Goal: Information Seeking & Learning: Learn about a topic

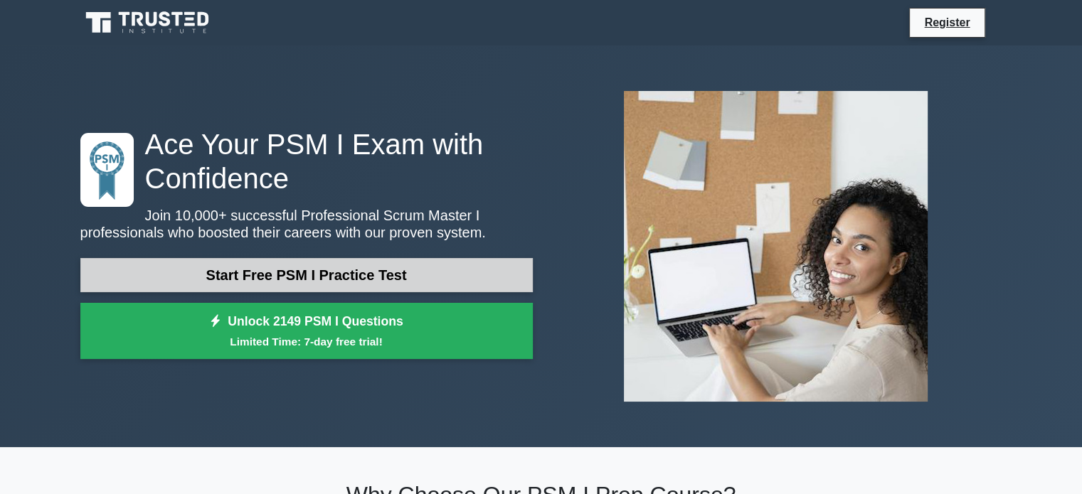
click at [253, 277] on link "Start Free PSM I Practice Test" at bounding box center [306, 275] width 452 height 34
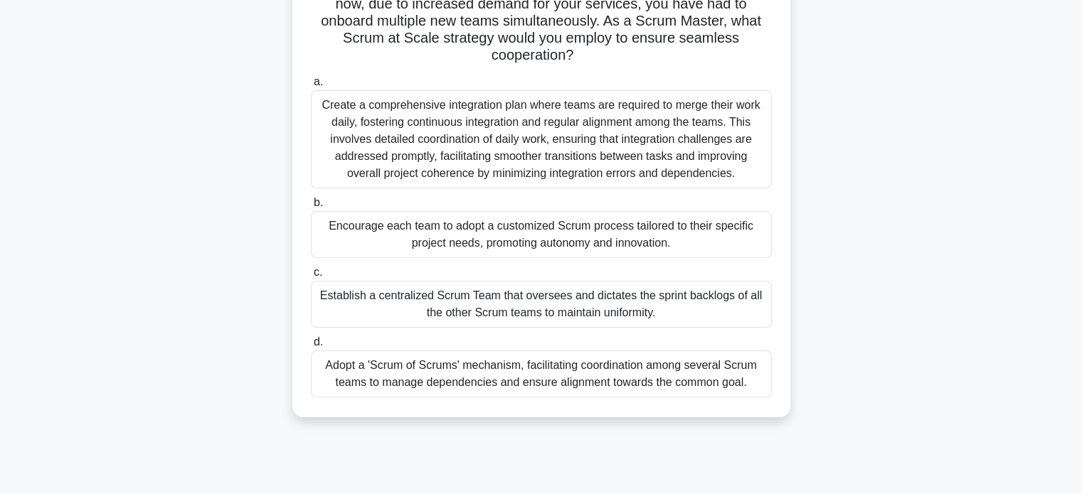
scroll to position [130, 0]
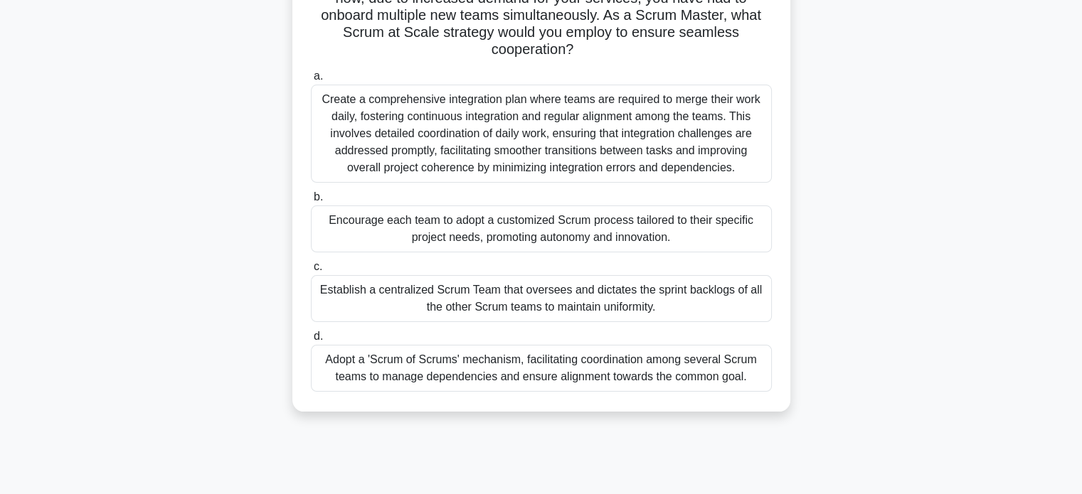
click at [413, 144] on div "Create a comprehensive integration plan where teams are required to merge their…" at bounding box center [541, 134] width 461 height 98
click at [311, 81] on input "a. Create a comprehensive integration plan where teams are required to merge th…" at bounding box center [311, 76] width 0 height 9
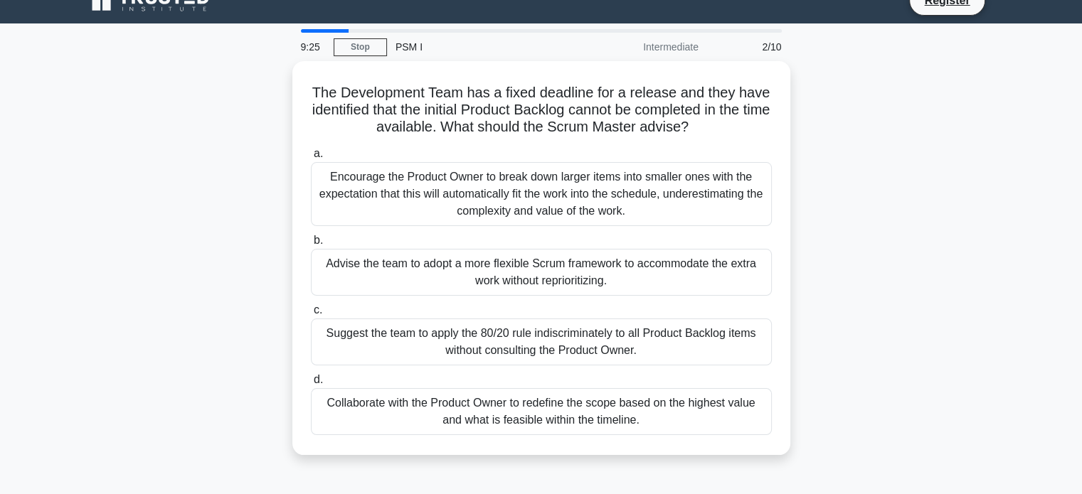
scroll to position [0, 0]
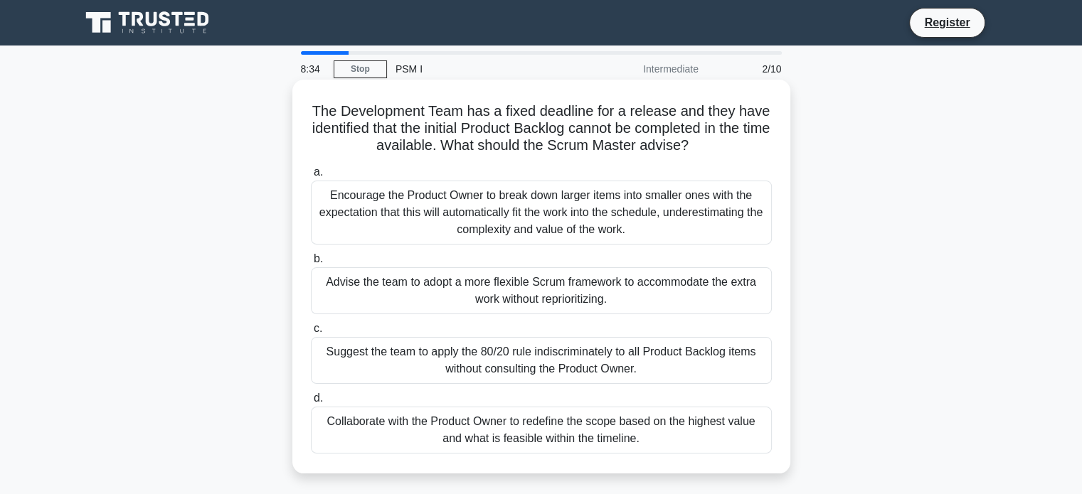
click at [652, 299] on div "Advise the team to adopt a more flexible Scrum framework to accommodate the ext…" at bounding box center [541, 290] width 461 height 47
click at [311, 264] on input "b. Advise the team to adopt a more flexible Scrum framework to accommodate the …" at bounding box center [311, 259] width 0 height 9
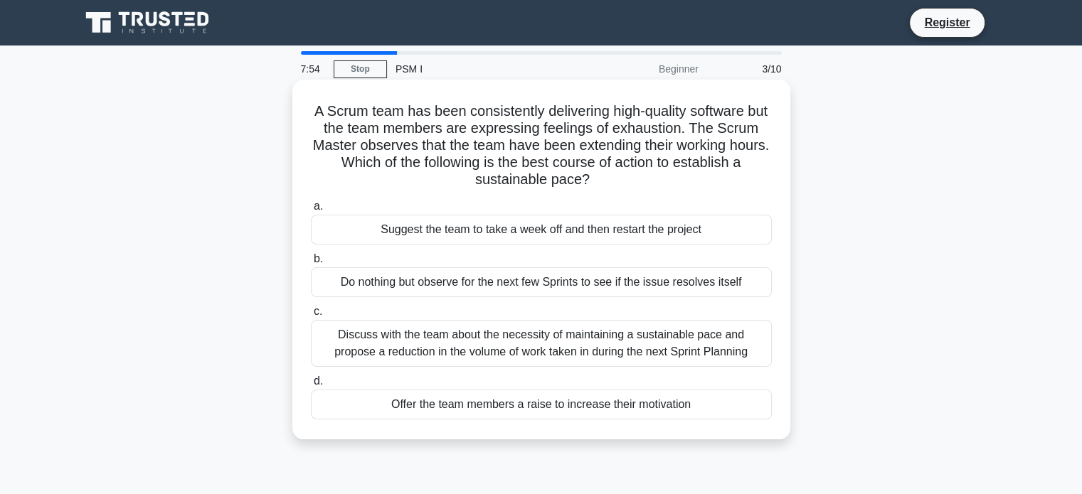
click at [474, 353] on div "Discuss with the team about the necessity of maintaining a sustainable pace and…" at bounding box center [541, 343] width 461 height 47
click at [311, 317] on input "c. Discuss with the team about the necessity of maintaining a sustainable pace …" at bounding box center [311, 311] width 0 height 9
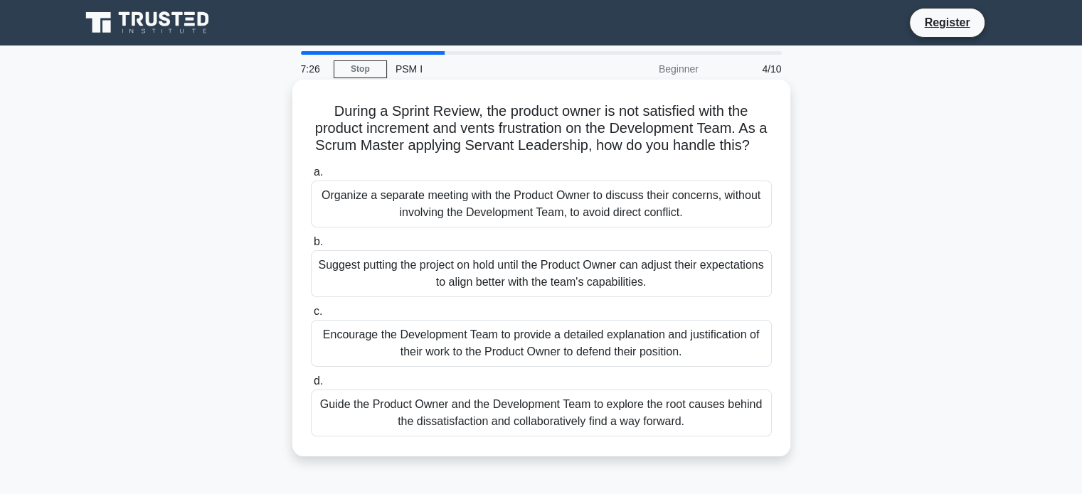
click at [604, 435] on div "Guide the Product Owner and the Development Team to explore the root causes beh…" at bounding box center [541, 413] width 461 height 47
click at [311, 386] on input "d. Guide the Product Owner and the Development Team to explore the root causes …" at bounding box center [311, 381] width 0 height 9
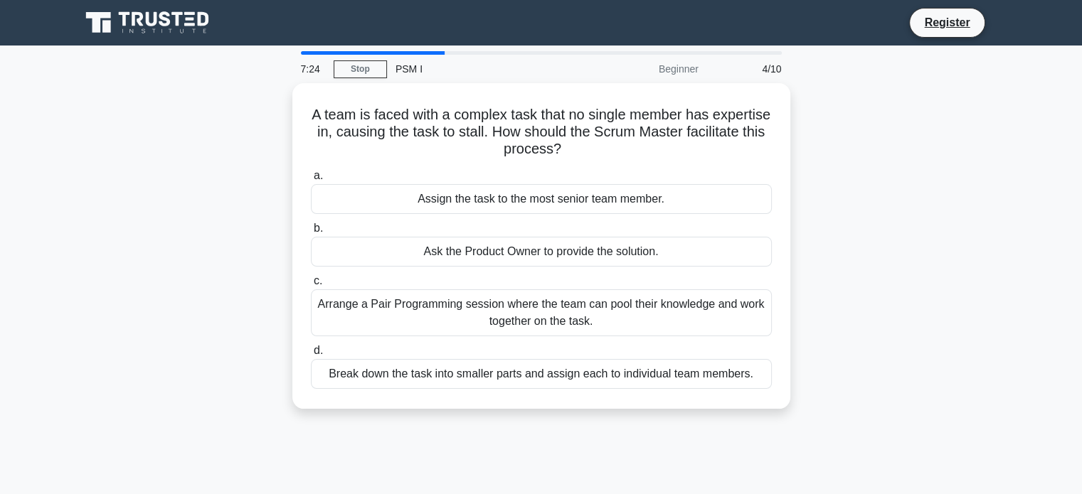
click at [604, 435] on div "7:24 Stop PSM I Beginner 4/10 A team is faced with a complex task that no singl…" at bounding box center [541, 406] width 939 height 711
click at [675, 429] on div "7:23 Stop PSM I Beginner 5/10 A team is faced with a complex task that no singl…" at bounding box center [541, 406] width 939 height 711
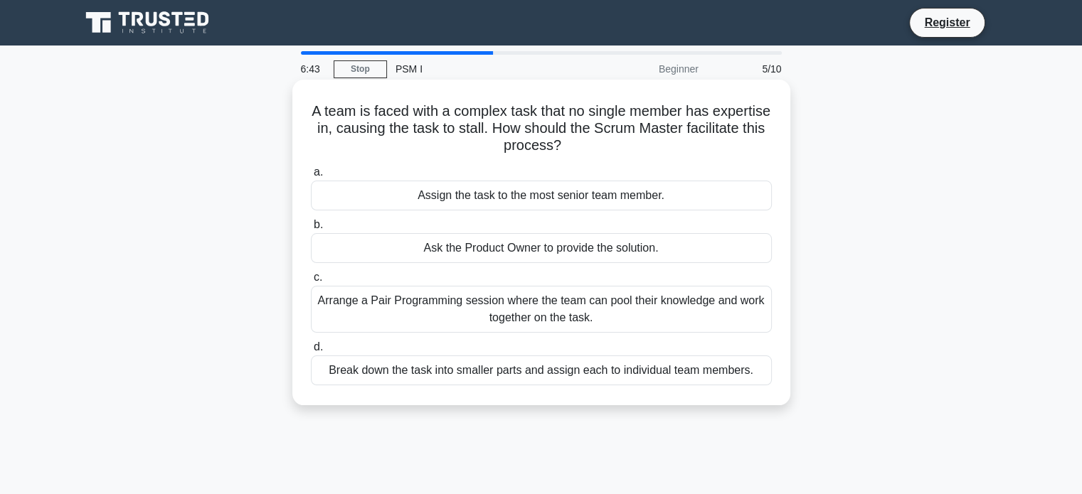
click at [558, 321] on div "Arrange a Pair Programming session where the team can pool their knowledge and …" at bounding box center [541, 309] width 461 height 47
click at [311, 282] on input "c. Arrange a Pair Programming session where the team can pool their knowledge a…" at bounding box center [311, 277] width 0 height 9
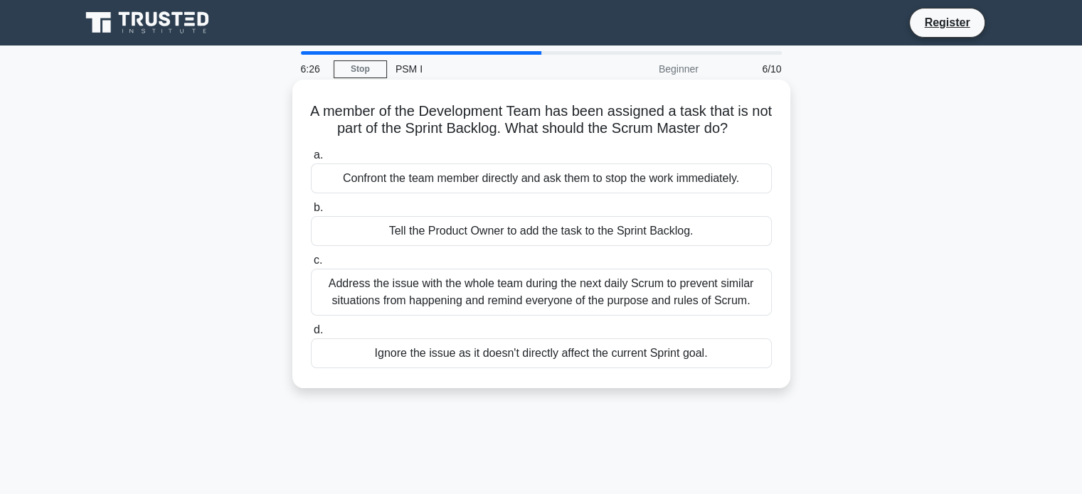
click at [558, 303] on div "Address the issue with the whole team during the next daily Scrum to prevent si…" at bounding box center [541, 292] width 461 height 47
click at [311, 265] on input "c. Address the issue with the whole team during the next daily Scrum to prevent…" at bounding box center [311, 260] width 0 height 9
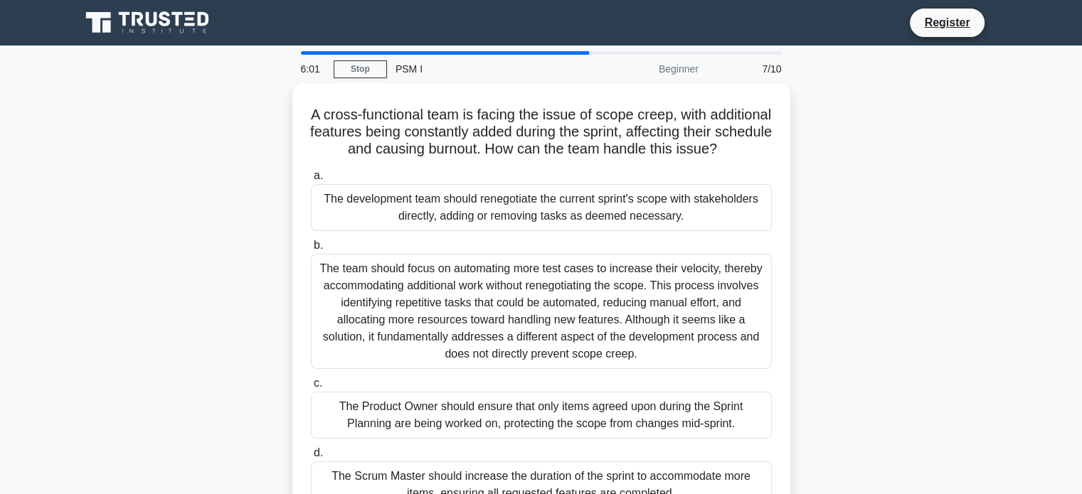
click at [558, 303] on div "The team should focus on automating more test cases to increase their velocity,…" at bounding box center [541, 311] width 461 height 115
click at [311, 250] on input "b. The team should focus on automating more test cases to increase their veloci…" at bounding box center [311, 245] width 0 height 9
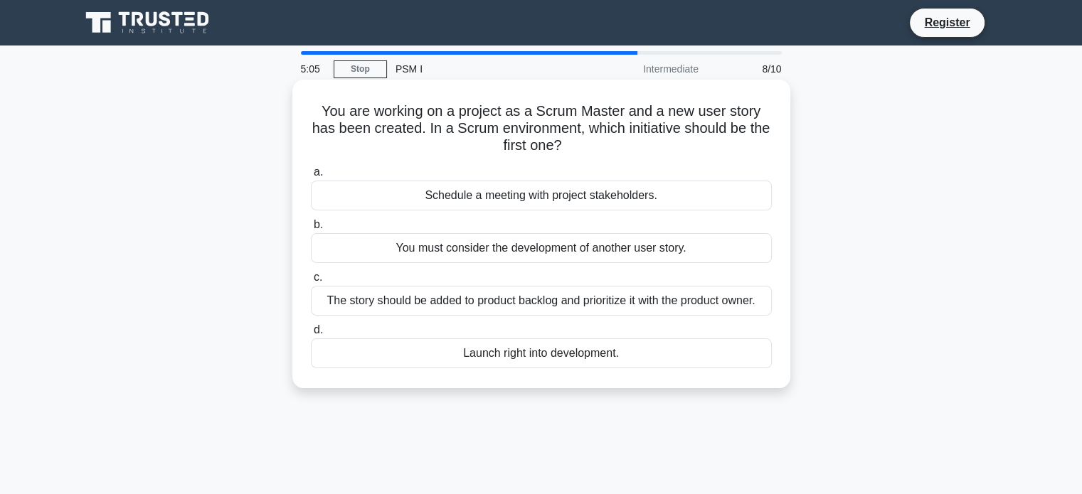
click at [526, 250] on div "You must consider the development of another user story." at bounding box center [541, 248] width 461 height 30
click at [311, 230] on input "b. You must consider the development of another user story." at bounding box center [311, 224] width 0 height 9
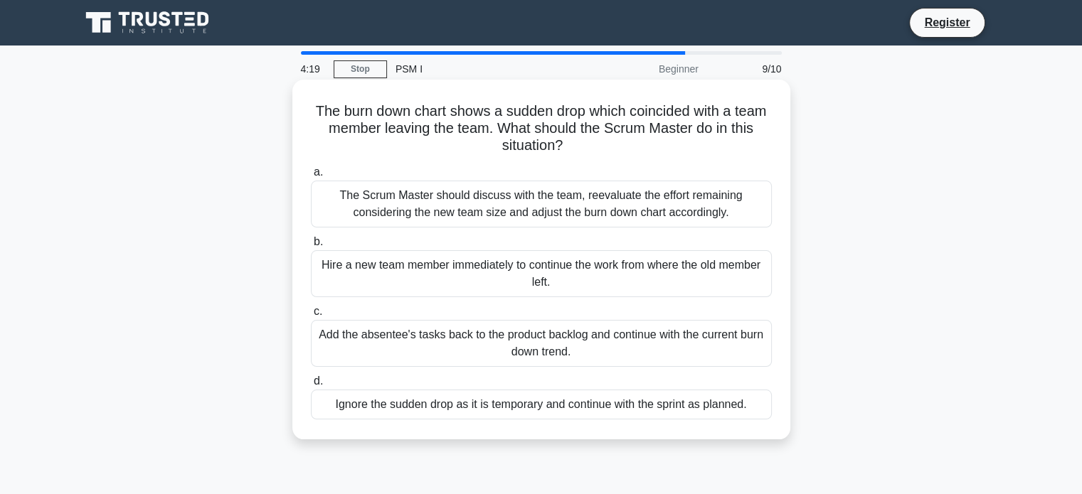
click at [523, 211] on div "The Scrum Master should discuss with the team, reevaluate the effort remaining …" at bounding box center [541, 204] width 461 height 47
click at [311, 177] on input "a. The Scrum Master should discuss with the team, reevaluate the effort remaini…" at bounding box center [311, 172] width 0 height 9
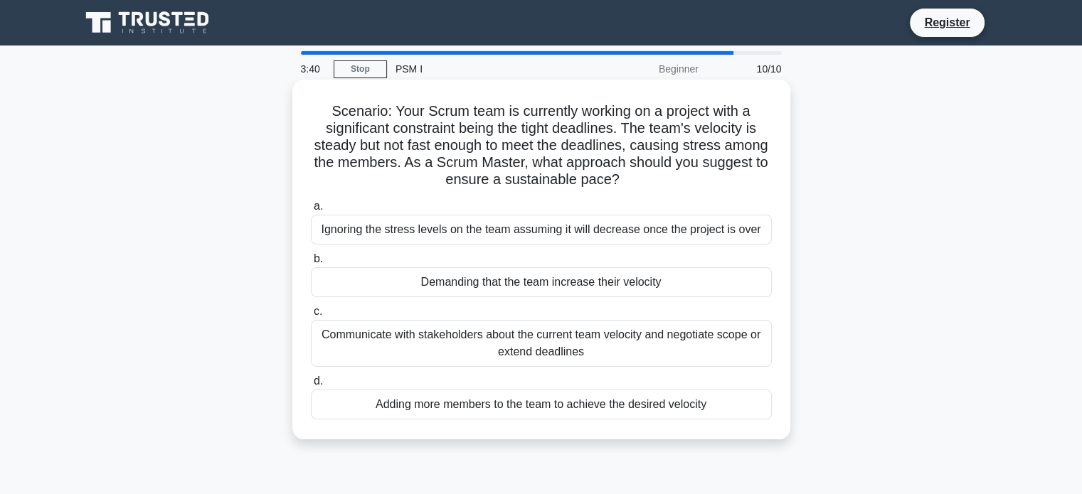
click at [535, 352] on div "Communicate with stakeholders about the current team velocity and negotiate sco…" at bounding box center [541, 343] width 461 height 47
click at [311, 317] on input "c. Communicate with stakeholders about the current team velocity and negotiate …" at bounding box center [311, 311] width 0 height 9
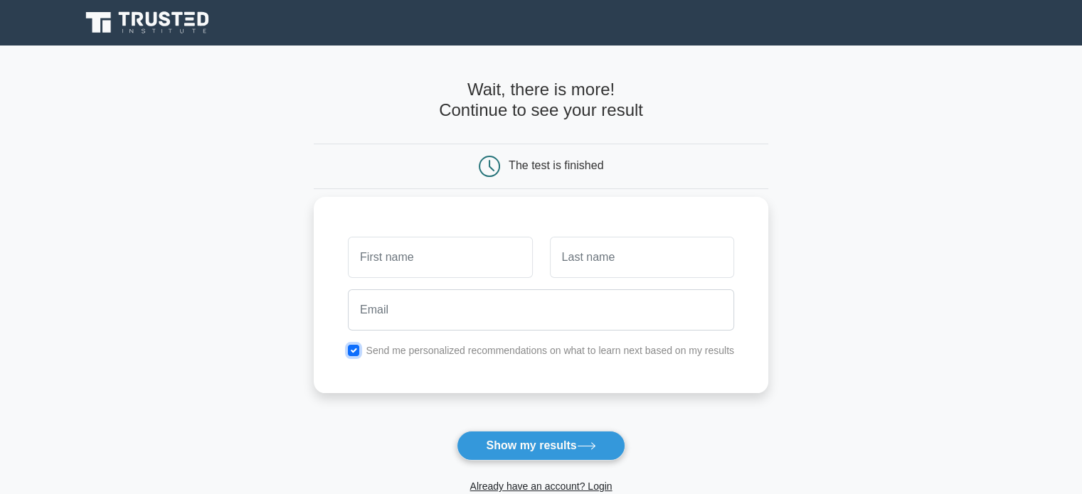
click at [353, 346] on input "checkbox" at bounding box center [353, 350] width 11 height 11
checkbox input "false"
click at [507, 455] on button "Show my results" at bounding box center [541, 446] width 168 height 30
type input "cecilia"
type input "h"
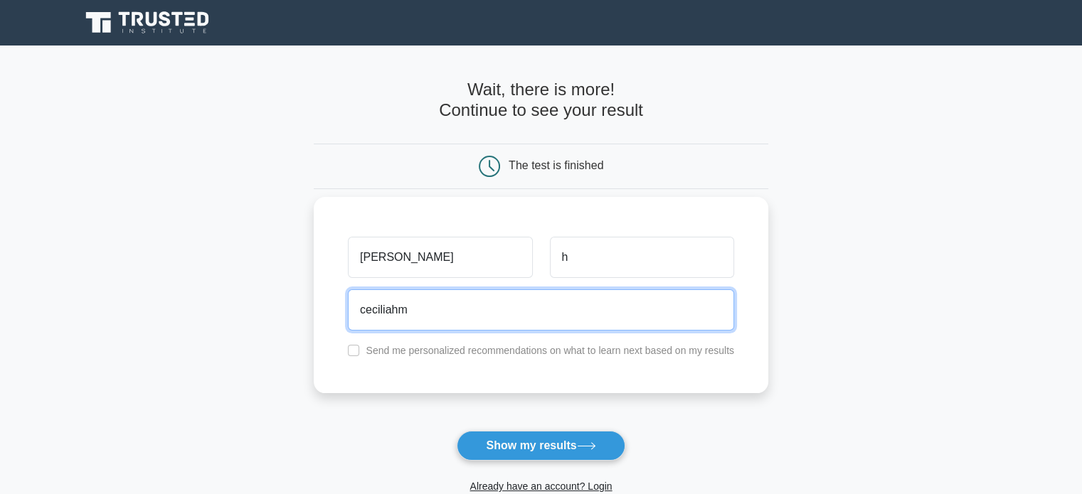
type input "ceciliahm99@gmail.com"
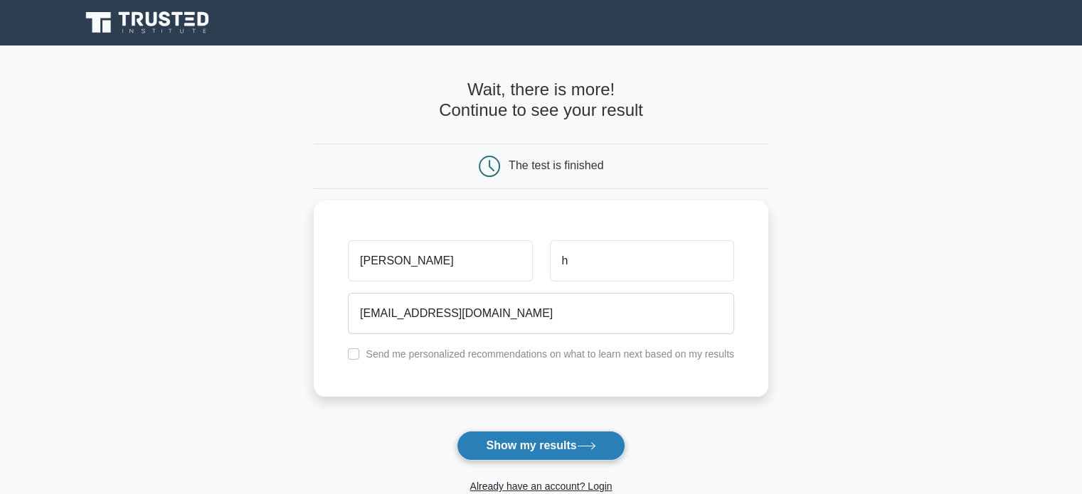
click at [489, 440] on button "Show my results" at bounding box center [541, 446] width 168 height 30
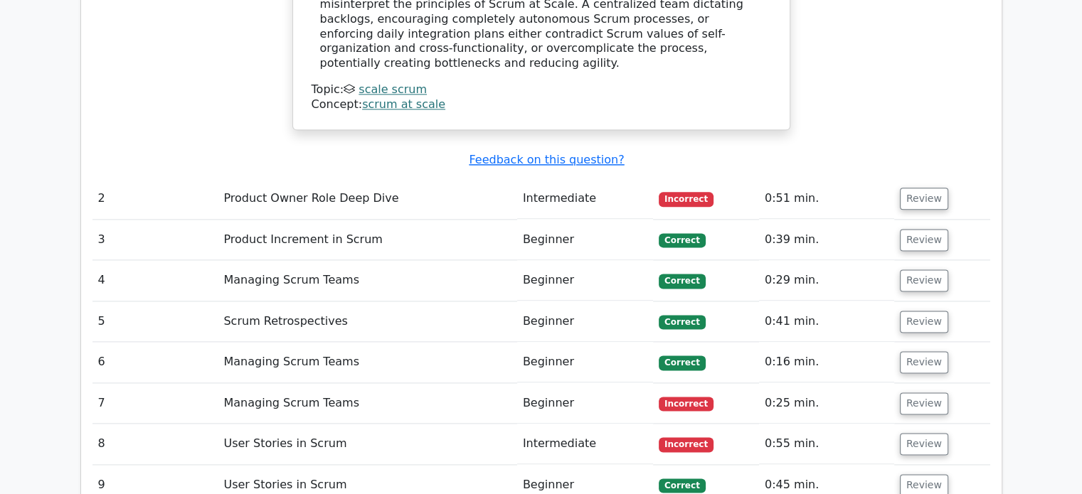
scroll to position [1809, 0]
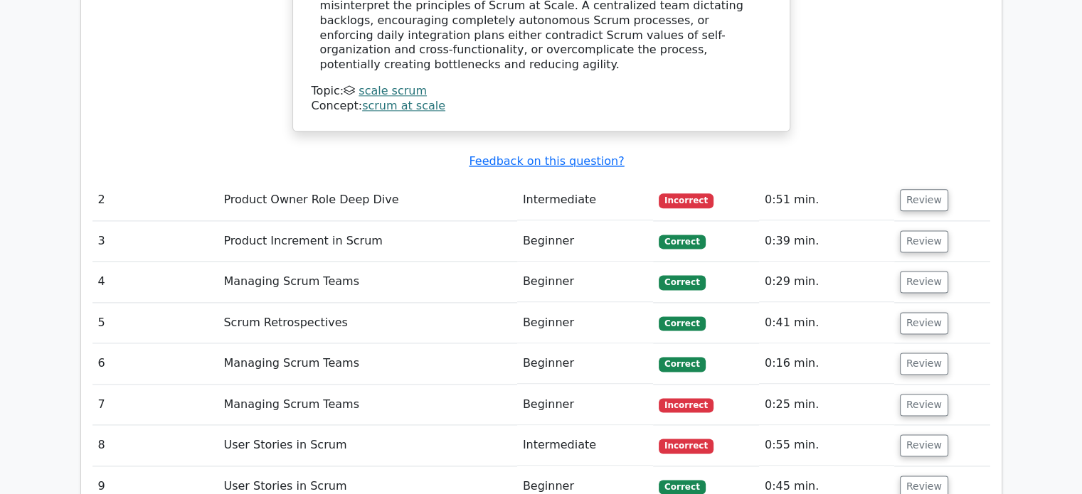
click at [950, 425] on td "Review" at bounding box center [942, 445] width 96 height 41
click at [914, 189] on button "Review" at bounding box center [924, 200] width 48 height 22
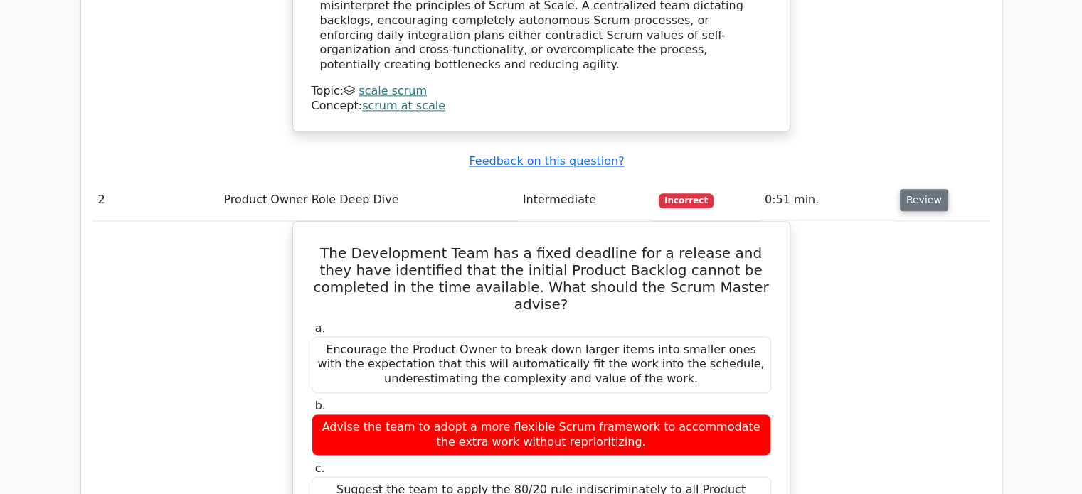
click at [914, 189] on button "Review" at bounding box center [924, 200] width 48 height 22
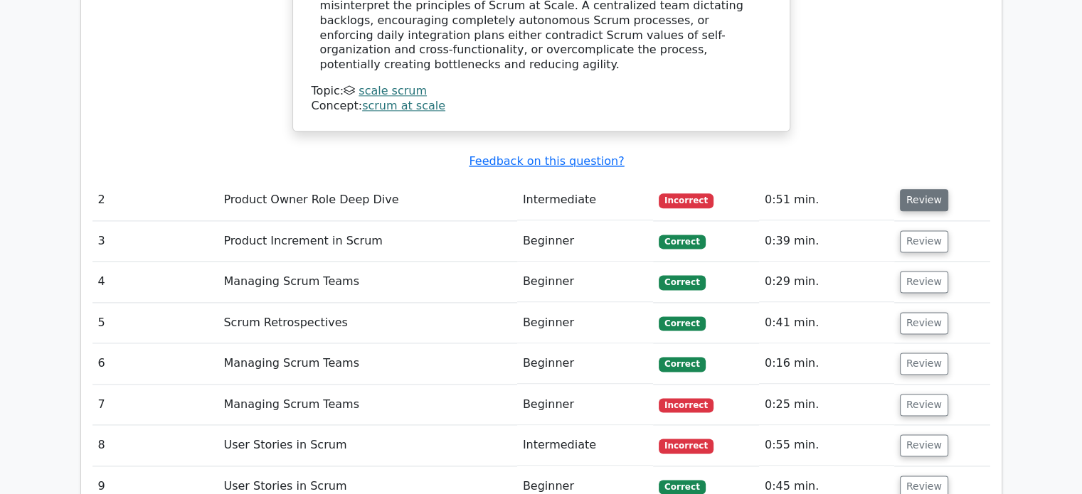
click at [913, 189] on button "Review" at bounding box center [924, 200] width 48 height 22
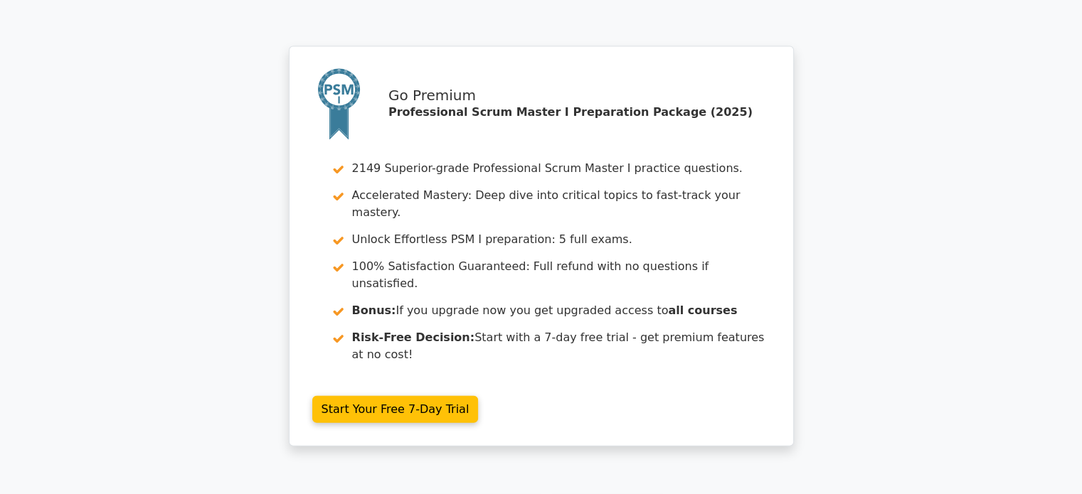
scroll to position [3061, 0]
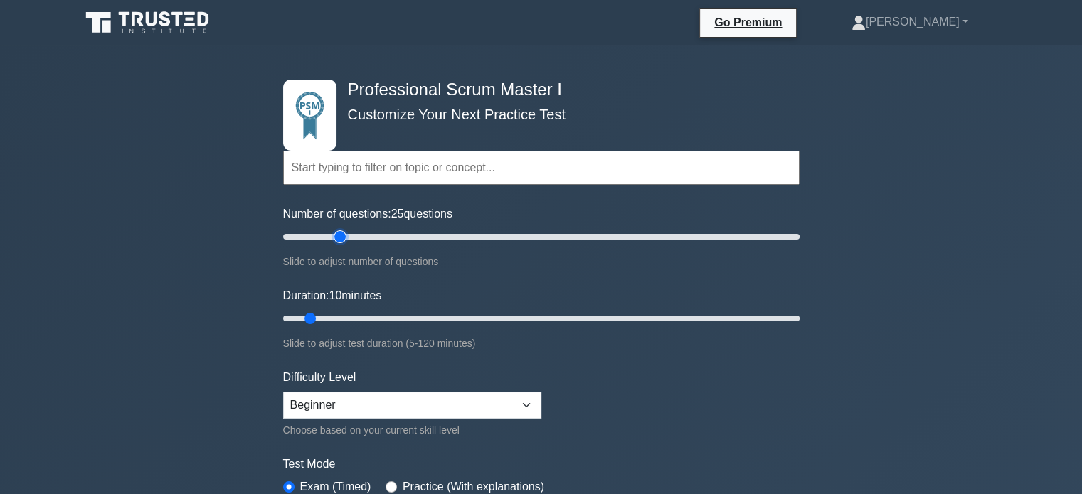
drag, startPoint x: 302, startPoint y: 235, endPoint x: 339, endPoint y: 238, distance: 37.2
click at [339, 238] on input "Number of questions: 25 questions" at bounding box center [541, 236] width 516 height 17
drag, startPoint x: 339, startPoint y: 240, endPoint x: 356, endPoint y: 243, distance: 17.3
type input "30"
click at [356, 243] on input "Number of questions: 30 questions" at bounding box center [541, 236] width 516 height 17
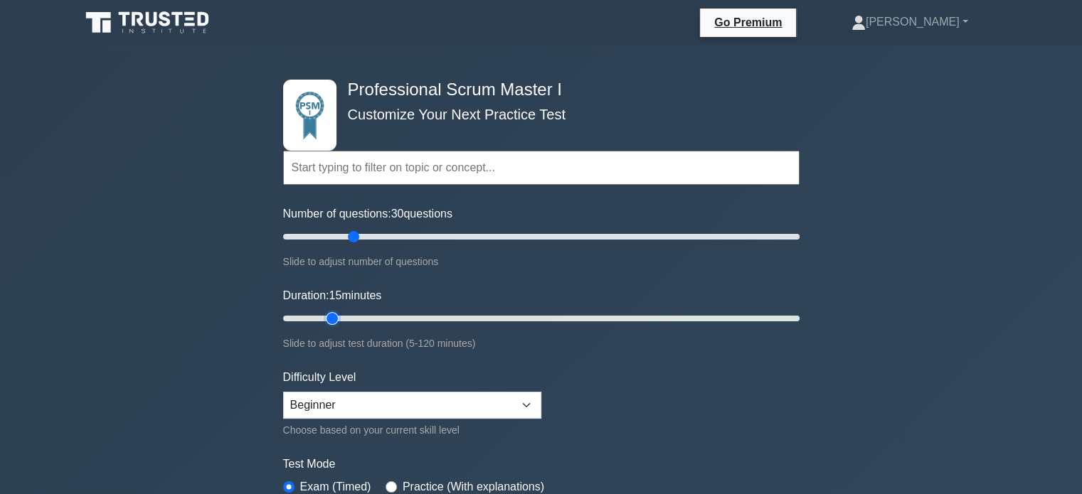
drag, startPoint x: 312, startPoint y: 319, endPoint x: 338, endPoint y: 319, distance: 25.6
click at [338, 319] on input "Duration: 15 minutes" at bounding box center [541, 318] width 516 height 17
drag, startPoint x: 333, startPoint y: 319, endPoint x: 390, endPoint y: 309, distance: 57.6
type input "30"
click at [390, 310] on input "Duration: 30 minutes" at bounding box center [541, 318] width 516 height 17
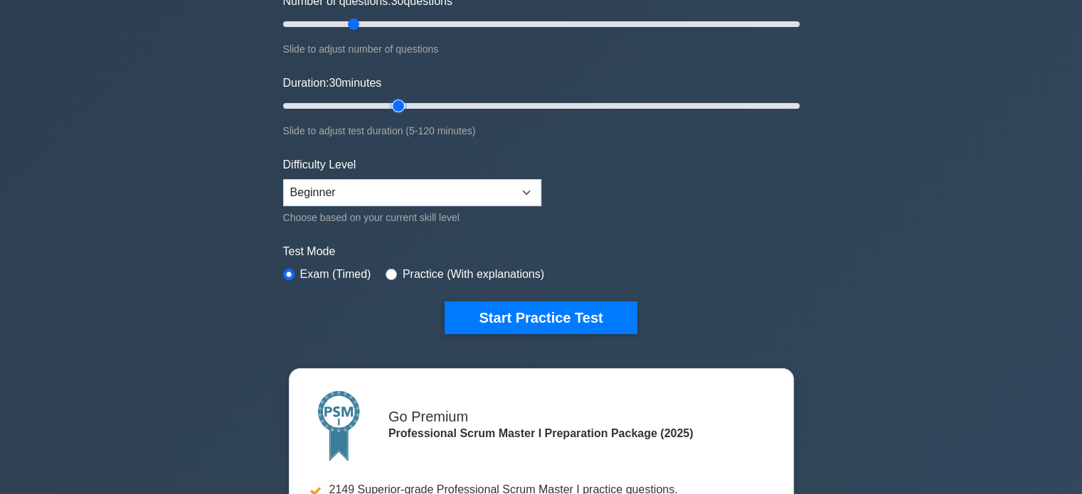
scroll to position [203, 0]
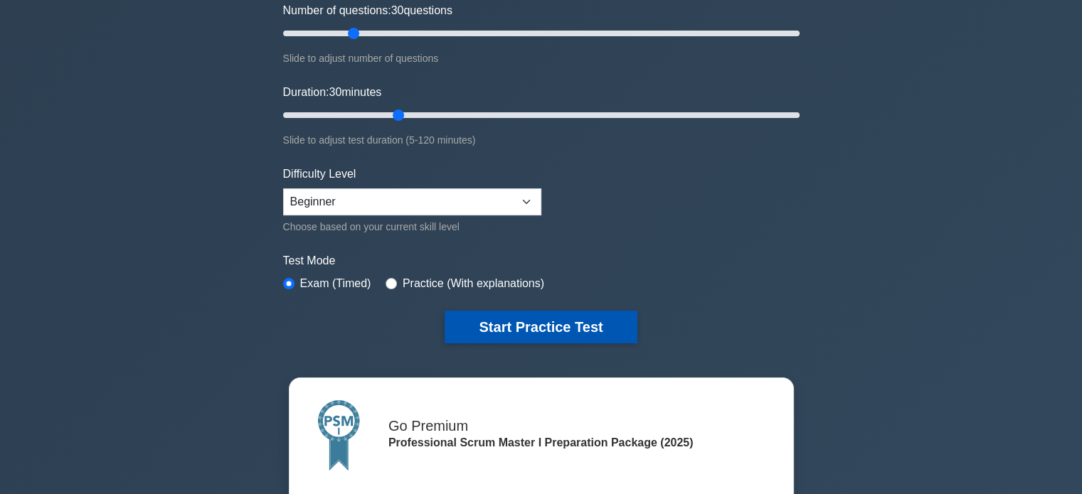
click at [506, 325] on button "Start Practice Test" at bounding box center [541, 327] width 192 height 33
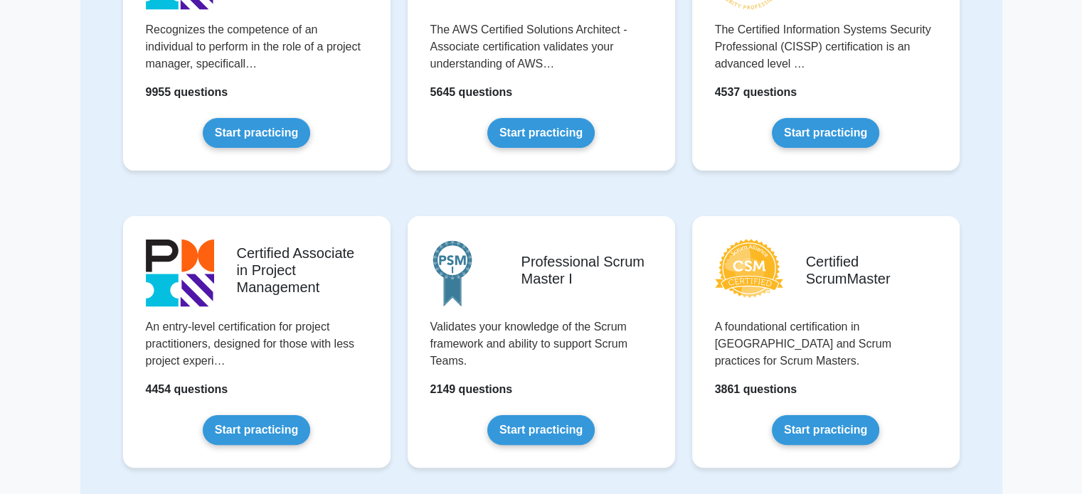
scroll to position [247, 0]
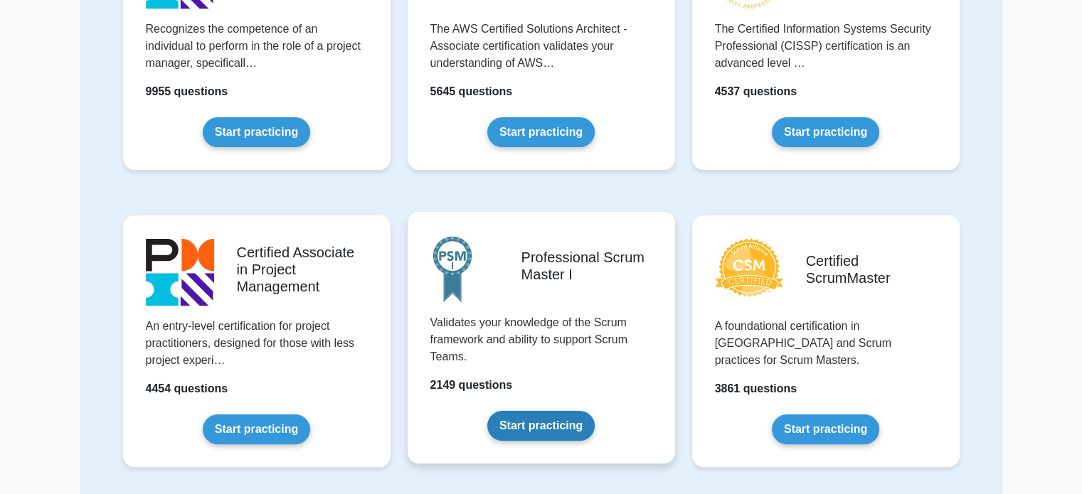
click at [533, 415] on link "Start practicing" at bounding box center [540, 426] width 107 height 30
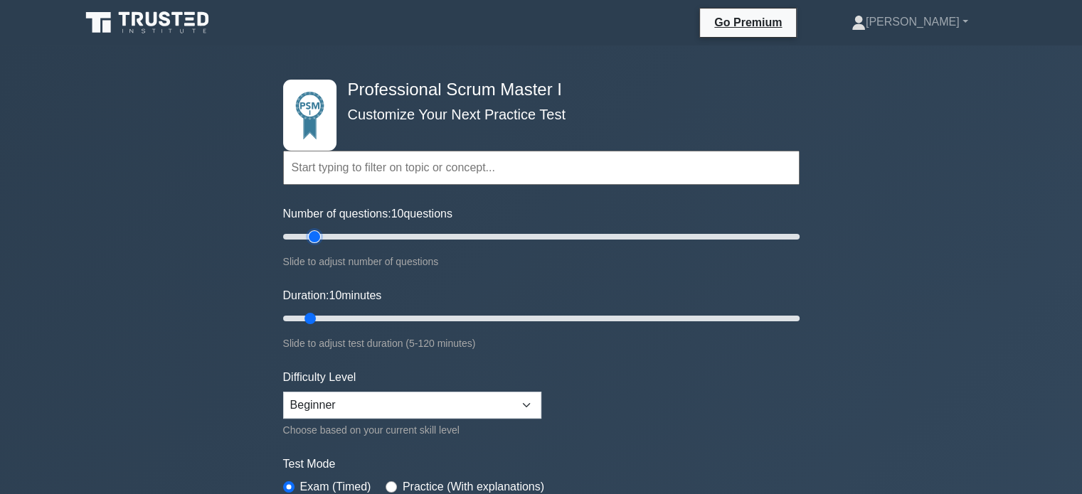
drag, startPoint x: 302, startPoint y: 240, endPoint x: 309, endPoint y: 241, distance: 7.3
click at [309, 241] on input "Number of questions: 10 questions" at bounding box center [541, 236] width 516 height 17
click at [385, 233] on input "Number of questions: 40 questions" at bounding box center [541, 236] width 516 height 17
click at [789, 233] on input "Number of questions: 200 questions" at bounding box center [541, 236] width 516 height 17
type input "40"
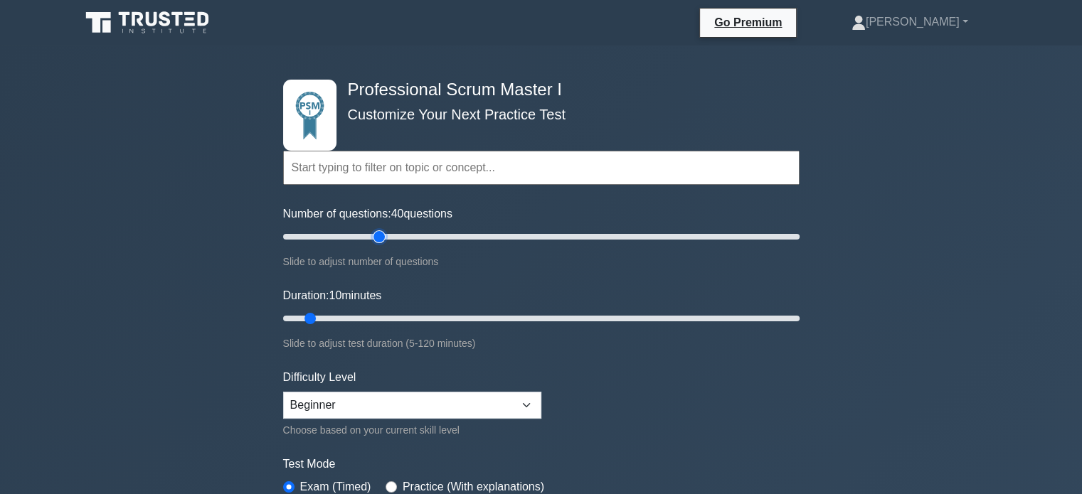
click at [383, 236] on input "Number of questions: 40 questions" at bounding box center [541, 236] width 516 height 17
click at [413, 314] on input "Duration: 35 minutes" at bounding box center [541, 318] width 516 height 17
type input "40"
click at [437, 317] on input "Duration: 40 minutes" at bounding box center [541, 318] width 516 height 17
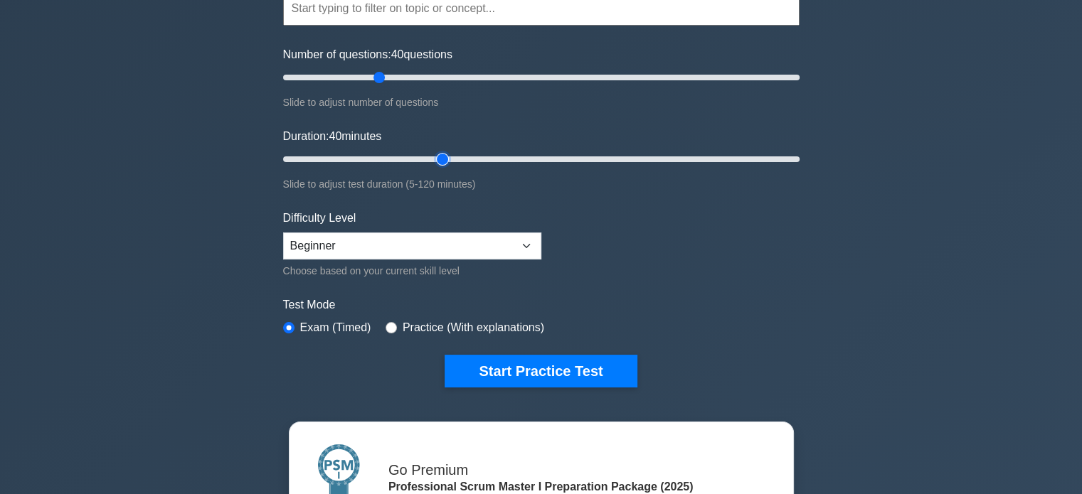
scroll to position [162, 0]
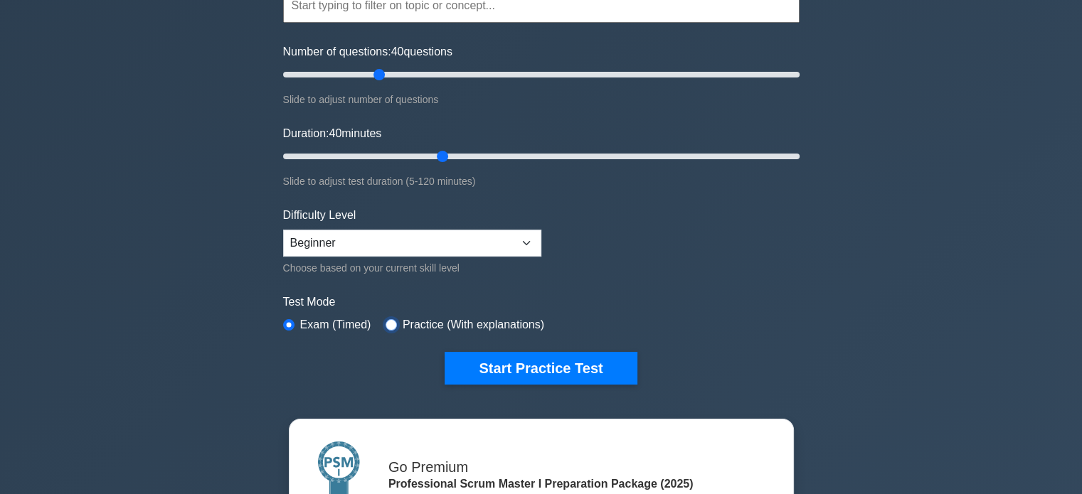
click at [385, 319] on input "radio" at bounding box center [390, 324] width 11 height 11
radio input "true"
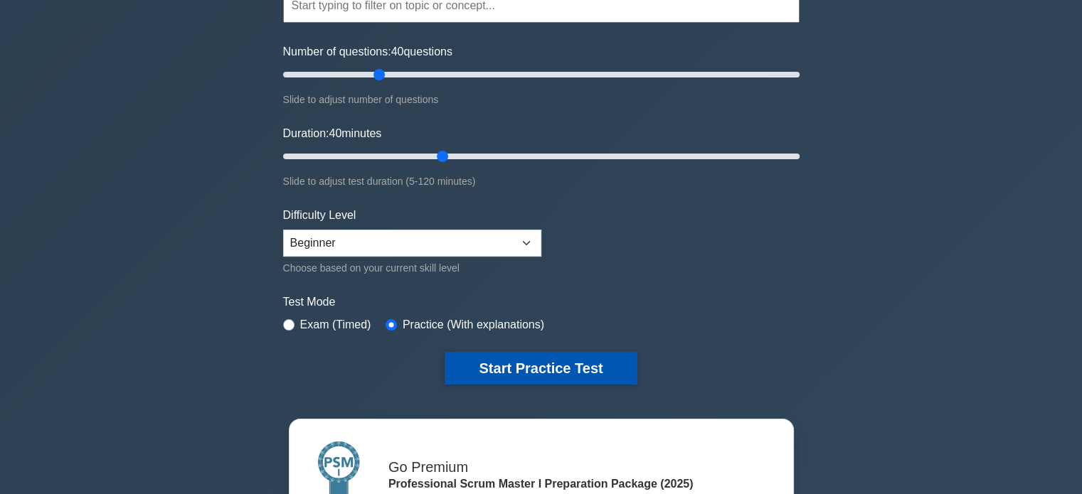
click at [493, 369] on button "Start Practice Test" at bounding box center [541, 368] width 192 height 33
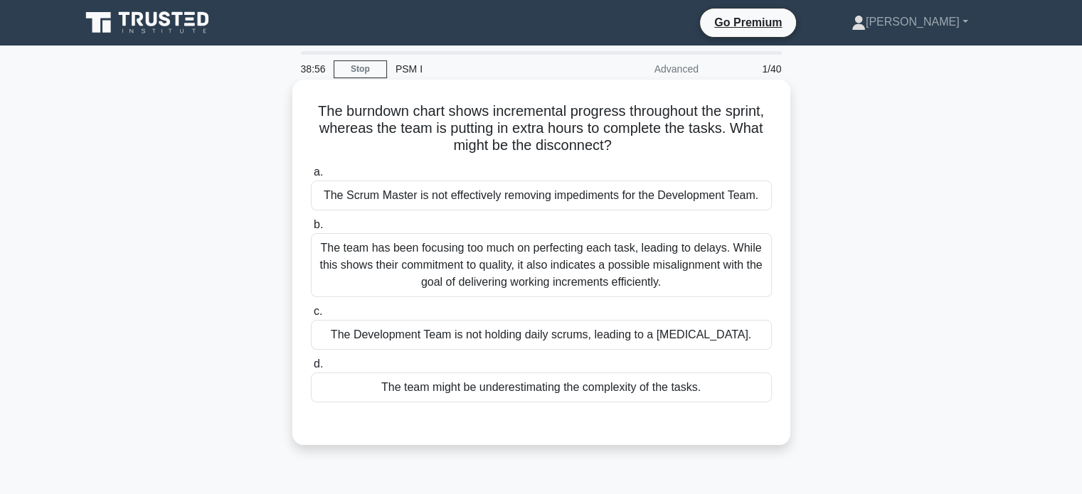
click at [725, 197] on div "The Scrum Master is not effectively removing impediments for the Development Te…" at bounding box center [541, 196] width 461 height 30
click at [311, 177] on input "a. The Scrum Master is not effectively removing impediments for the Development…" at bounding box center [311, 172] width 0 height 9
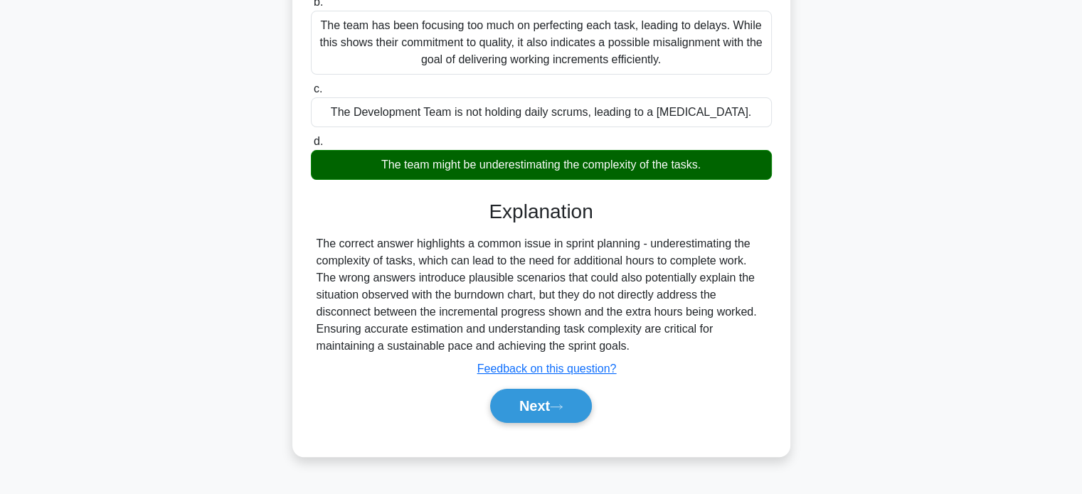
scroll to position [225, 0]
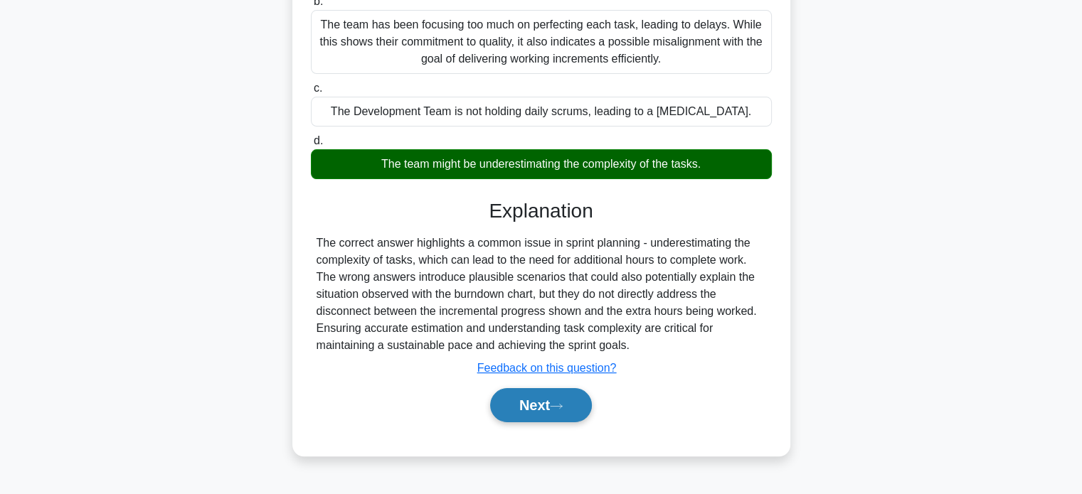
click at [545, 422] on button "Next" at bounding box center [541, 405] width 102 height 34
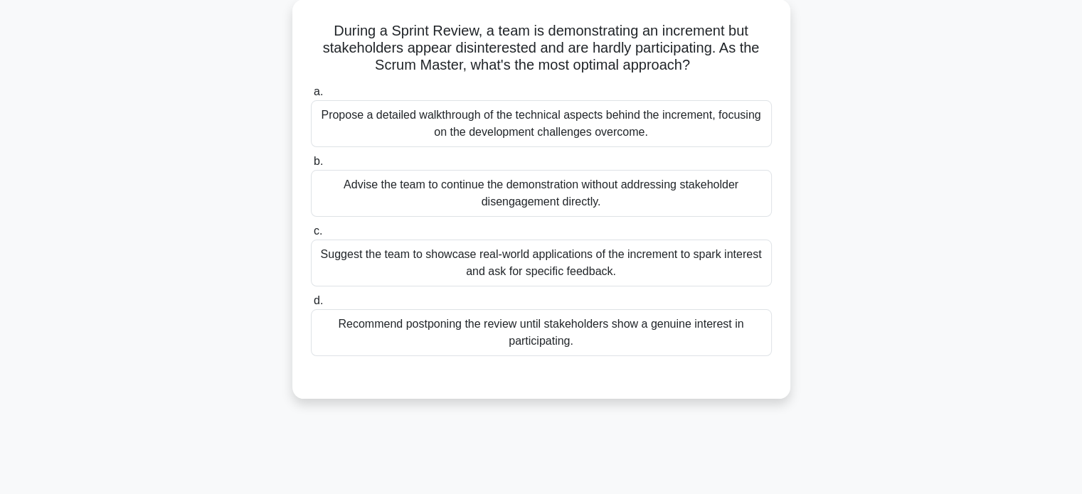
scroll to position [0, 0]
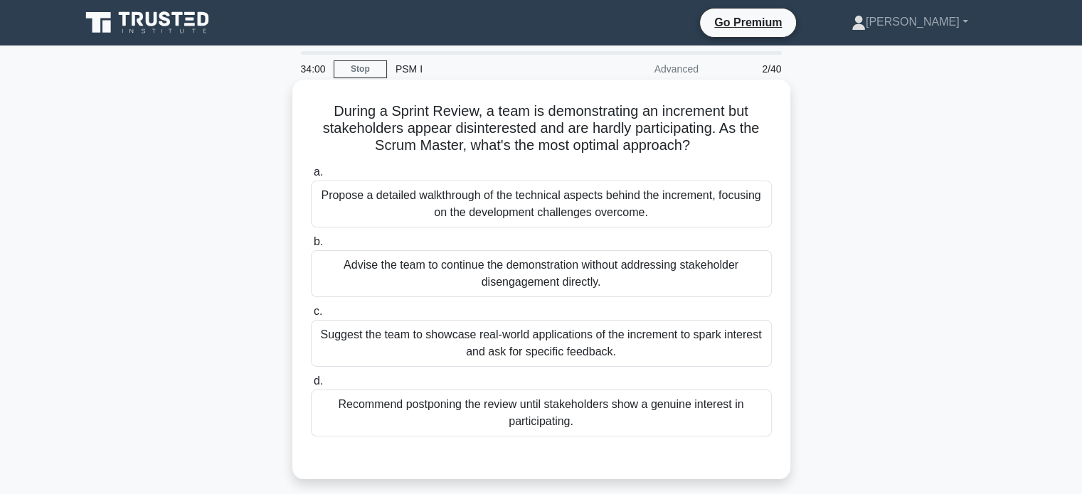
click at [509, 346] on div "Suggest the team to showcase real-world applications of the increment to spark …" at bounding box center [541, 343] width 461 height 47
click at [311, 317] on input "c. Suggest the team to showcase real-world applications of the increment to spa…" at bounding box center [311, 311] width 0 height 9
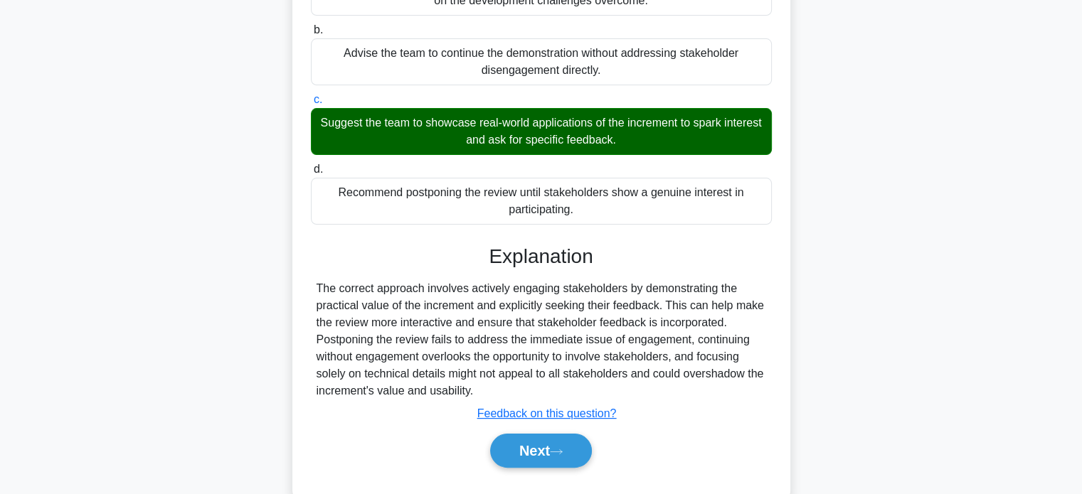
scroll to position [216, 0]
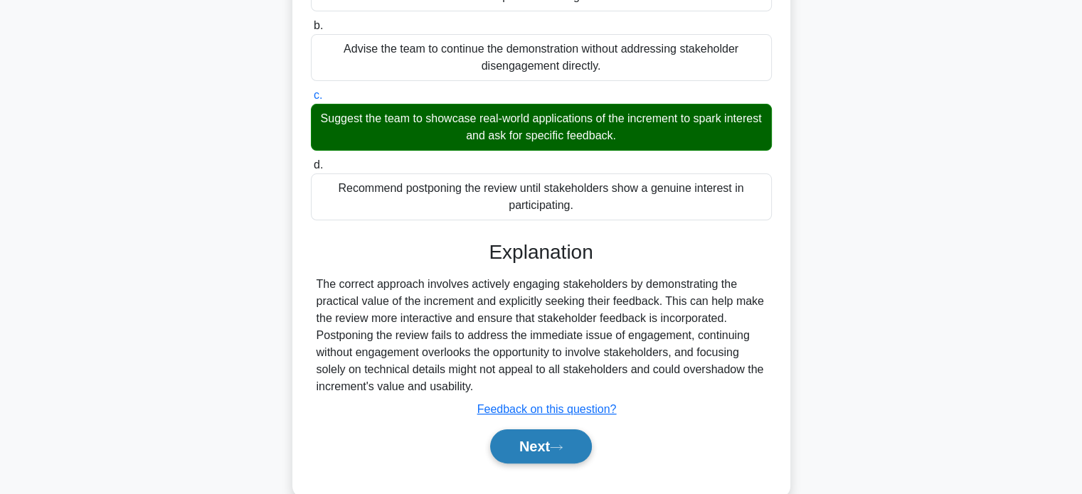
click at [571, 455] on button "Next" at bounding box center [541, 447] width 102 height 34
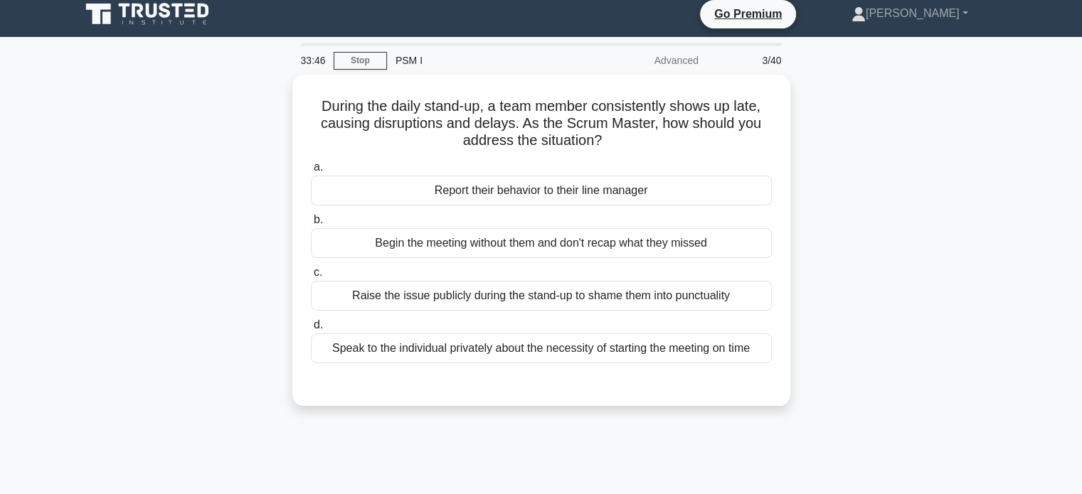
scroll to position [0, 0]
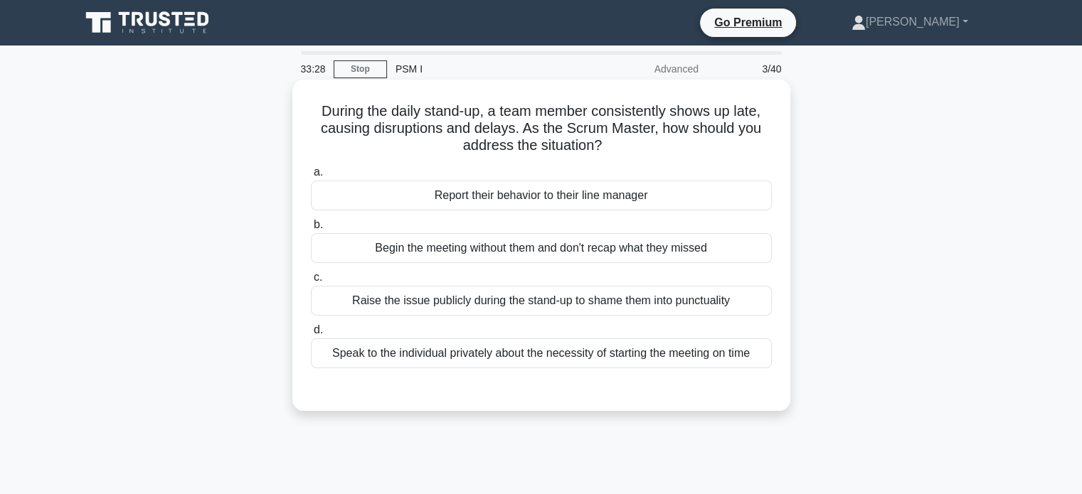
click at [634, 351] on div "Speak to the individual privately about the necessity of starting the meeting o…" at bounding box center [541, 354] width 461 height 30
click at [311, 335] on input "d. Speak to the individual privately about the necessity of starting the meetin…" at bounding box center [311, 330] width 0 height 9
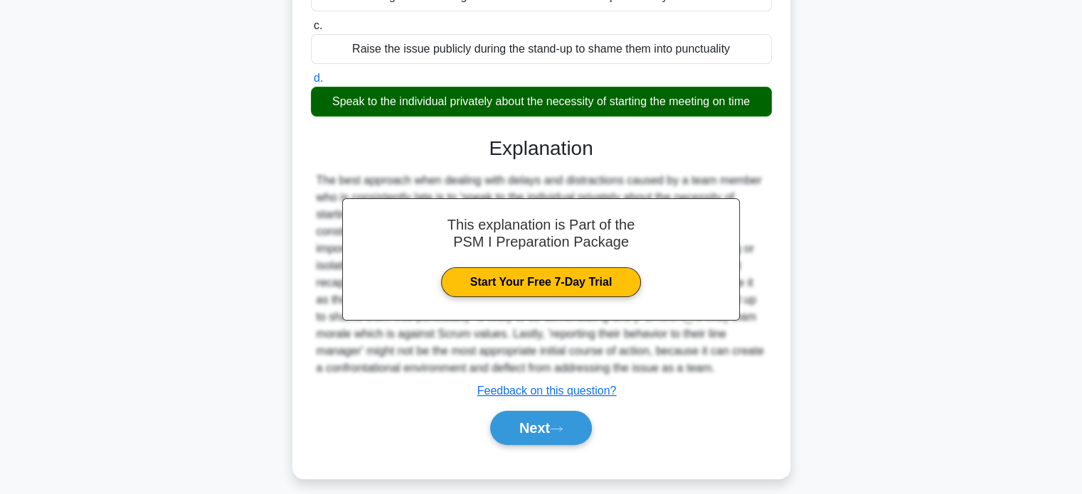
scroll to position [259, 0]
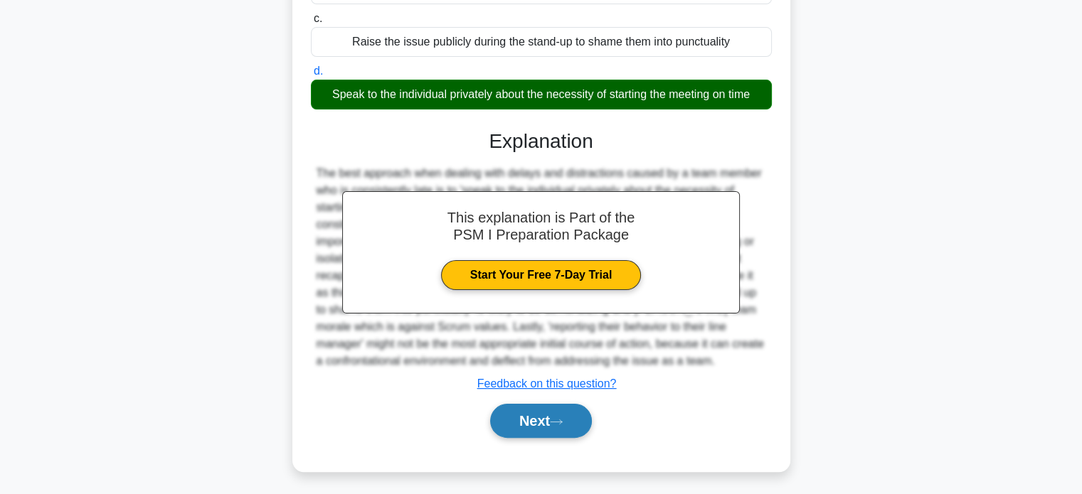
click at [563, 427] on button "Next" at bounding box center [541, 421] width 102 height 34
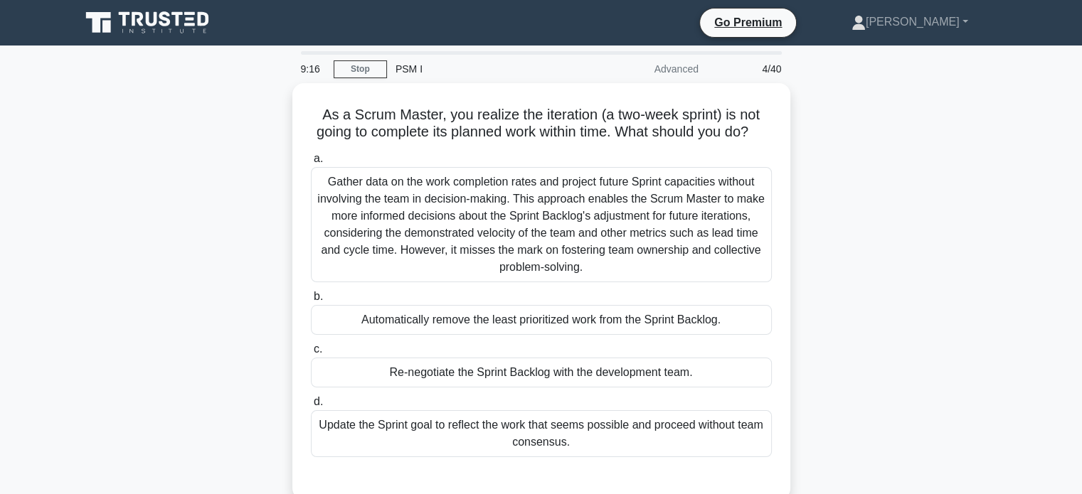
scroll to position [0, 0]
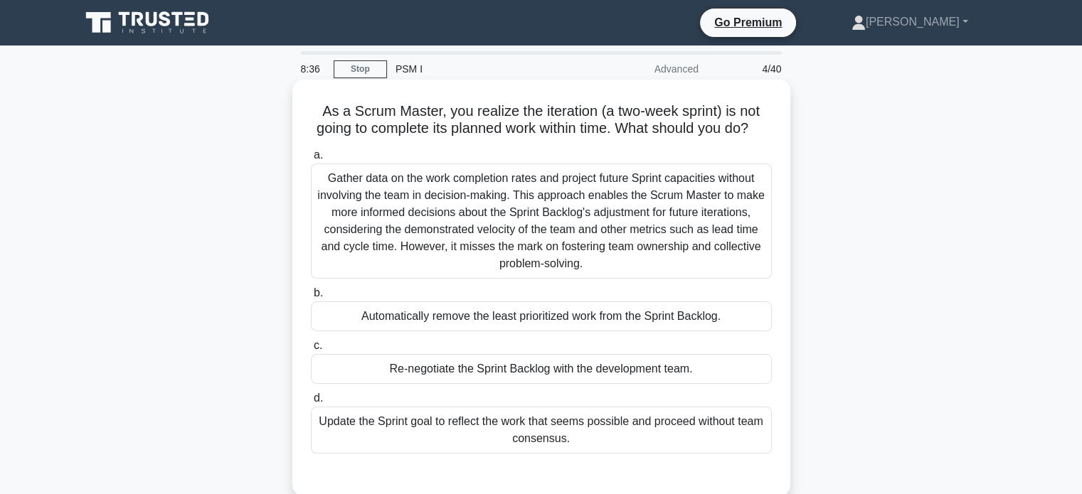
click at [688, 279] on div "Gather data on the work completion rates and project future Sprint capacities w…" at bounding box center [541, 221] width 461 height 115
click at [311, 160] on input "a. Gather data on the work completion rates and project future Sprint capacitie…" at bounding box center [311, 155] width 0 height 9
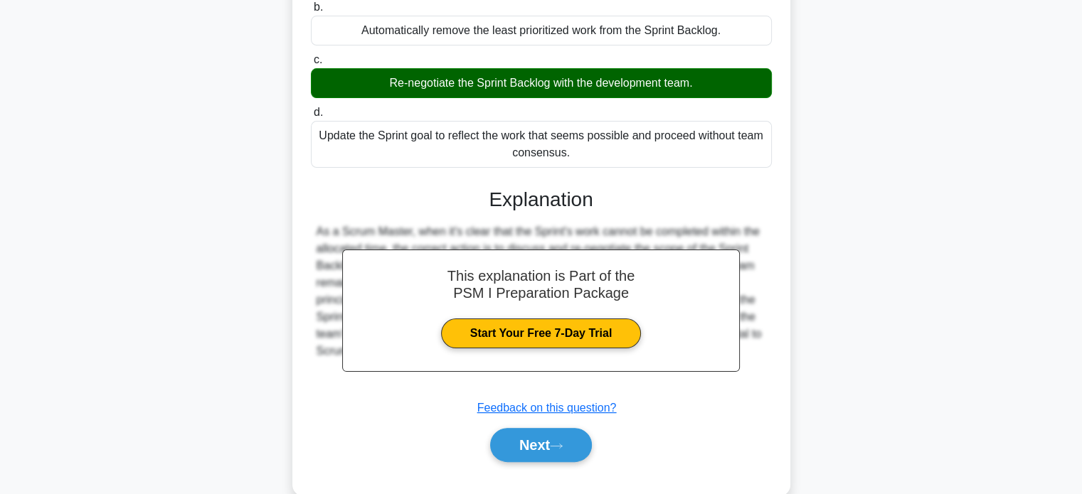
scroll to position [331, 0]
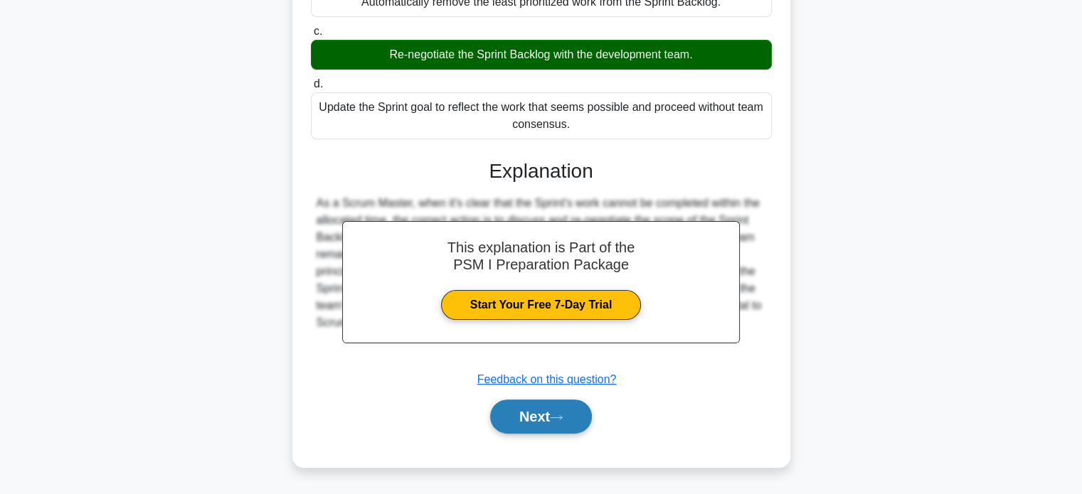
click at [525, 409] on button "Next" at bounding box center [541, 417] width 102 height 34
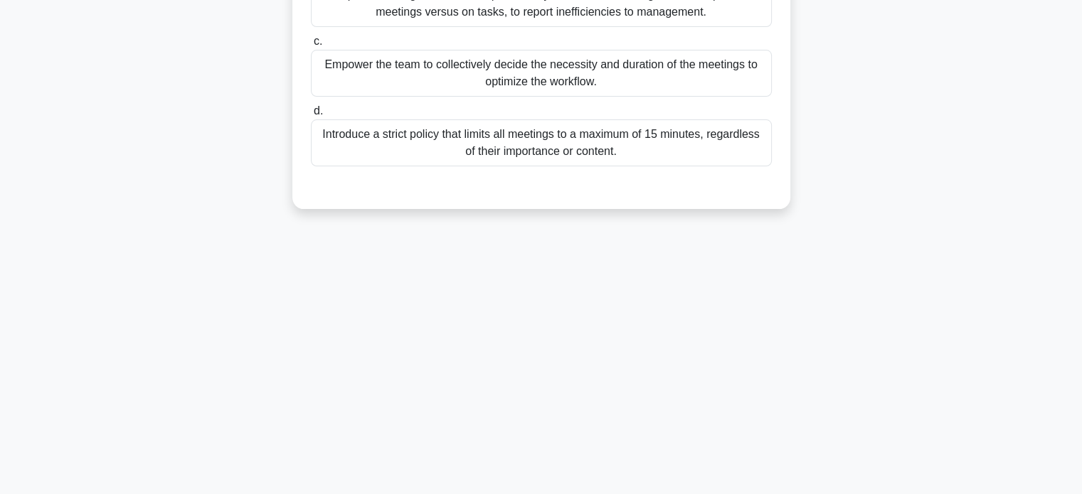
click at [539, 281] on div "8:30 Stop PSM I Advanced 5/40 In the Sprint Retrospective, the team finds out t…" at bounding box center [541, 132] width 939 height 711
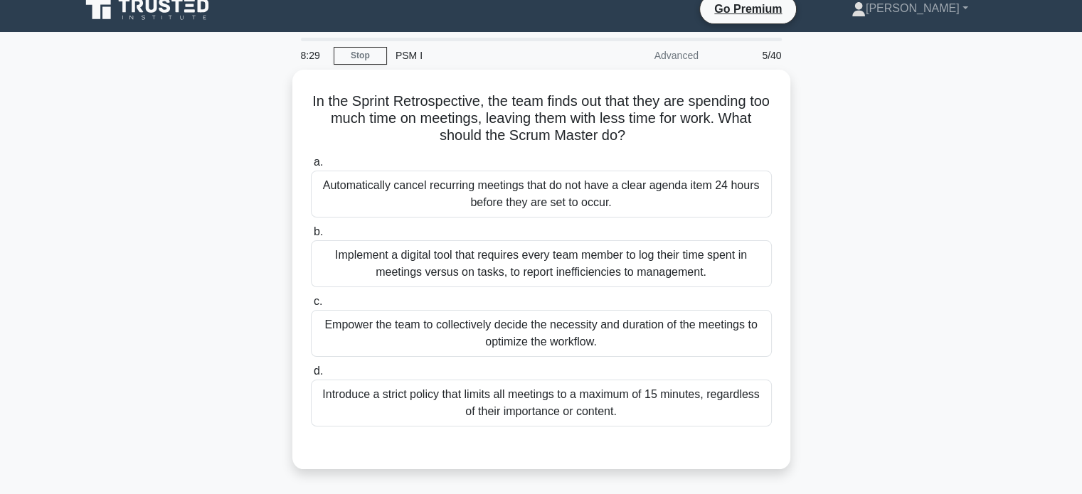
scroll to position [16, 0]
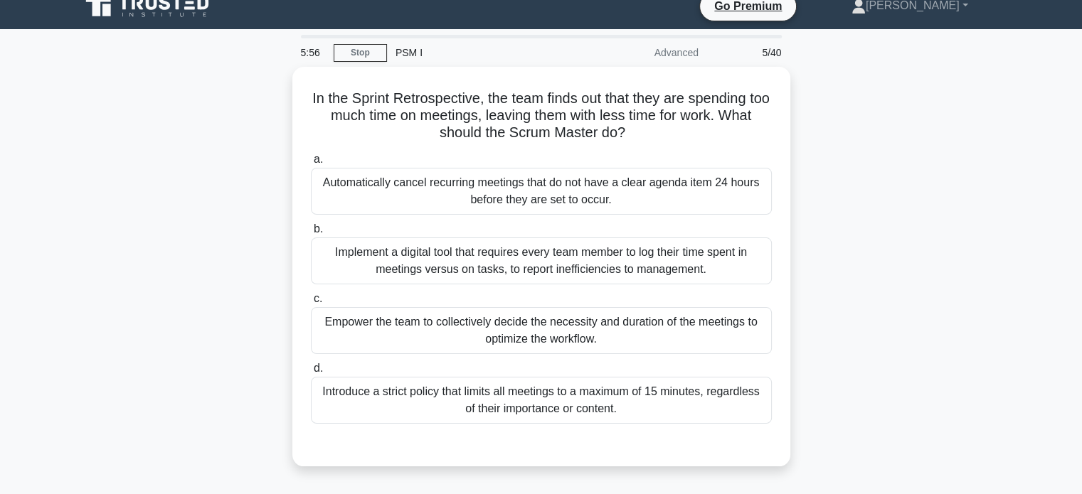
click at [539, 281] on div "a. Automatically cancel recurring meetings that do not have a clear agenda item…" at bounding box center [541, 287] width 478 height 279
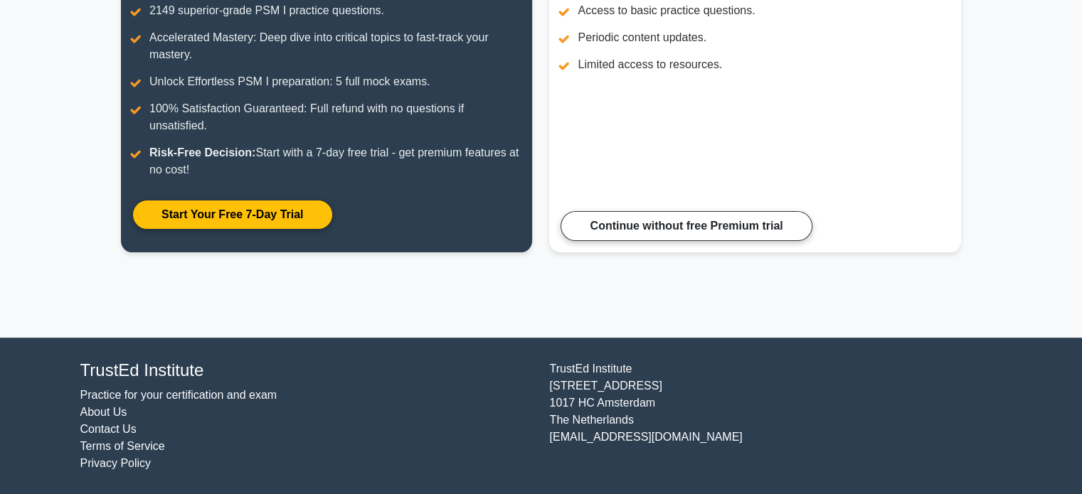
scroll to position [249, 0]
click at [580, 339] on footer "TrustEd Institute Practice for your certification and exam About Us Contact Us …" at bounding box center [541, 417] width 1082 height 157
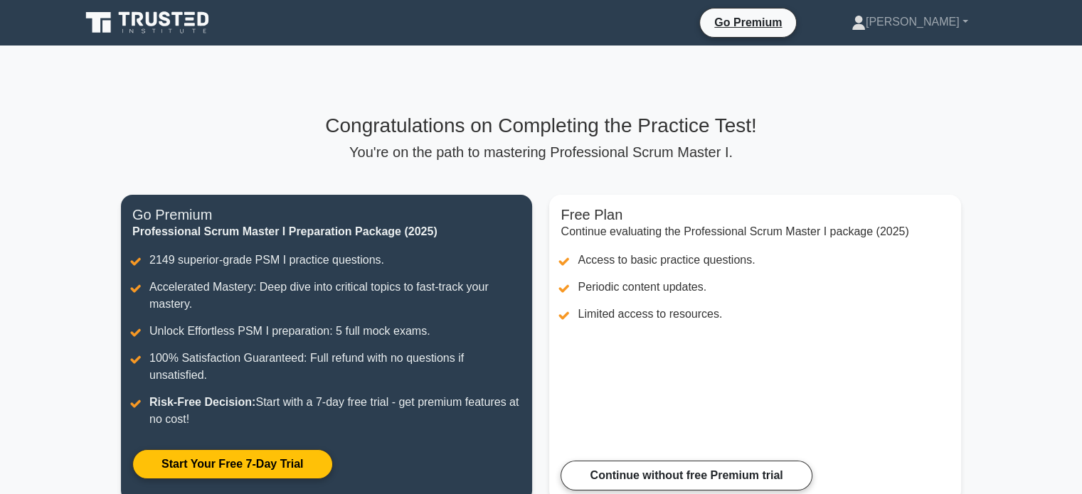
click at [182, 20] on icon at bounding box center [148, 22] width 137 height 27
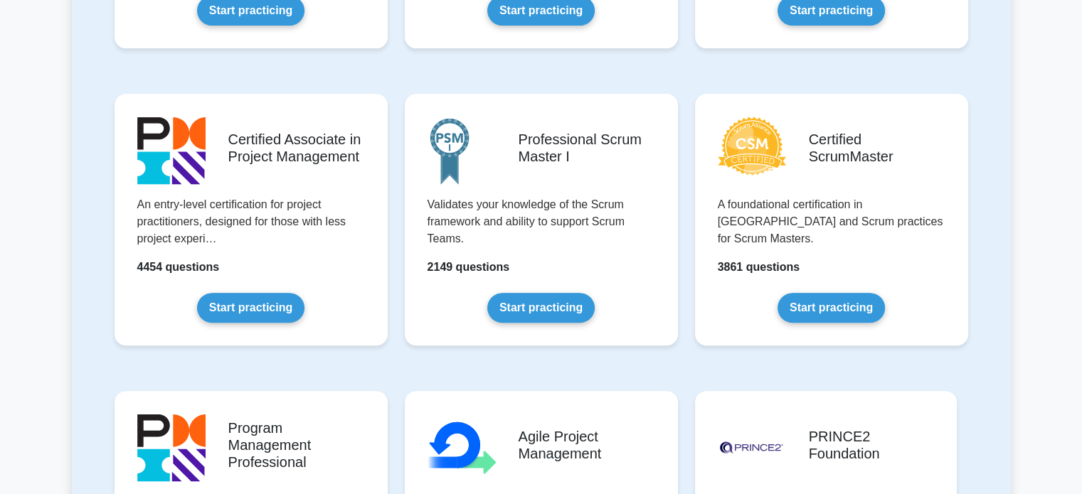
scroll to position [538, 0]
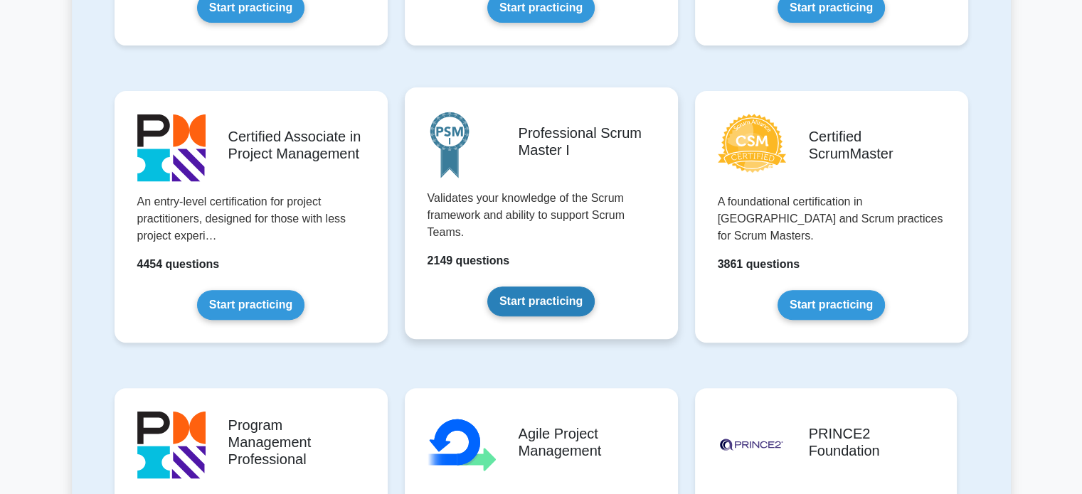
click at [534, 304] on link "Start practicing" at bounding box center [540, 302] width 107 height 30
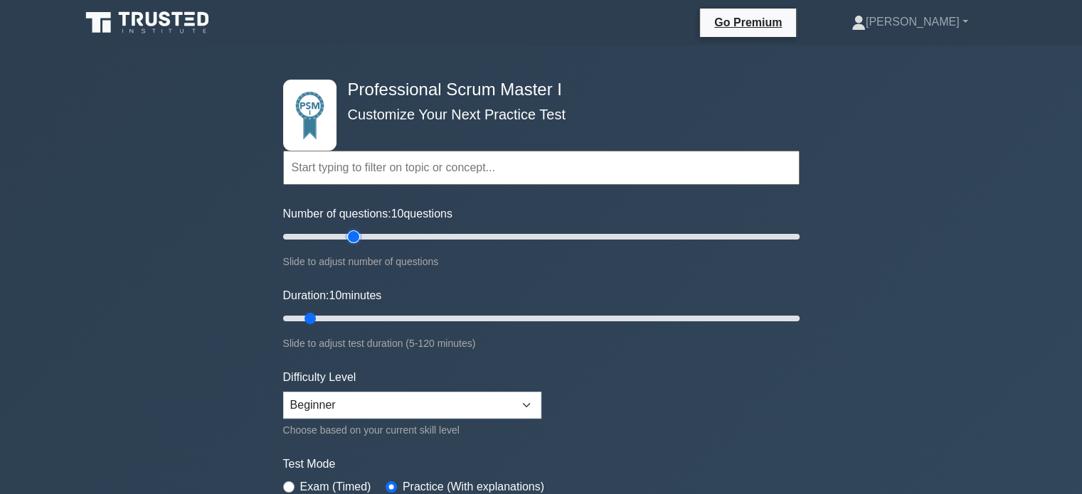
click at [357, 236] on input "Number of questions: 10 questions" at bounding box center [541, 236] width 516 height 17
click at [396, 235] on input "Number of questions: 45 questions" at bounding box center [541, 236] width 516 height 17
type input "40"
click at [382, 238] on input "Number of questions: 40 questions" at bounding box center [541, 236] width 516 height 17
click at [364, 316] on input "Duration: 20 minutes" at bounding box center [541, 318] width 516 height 17
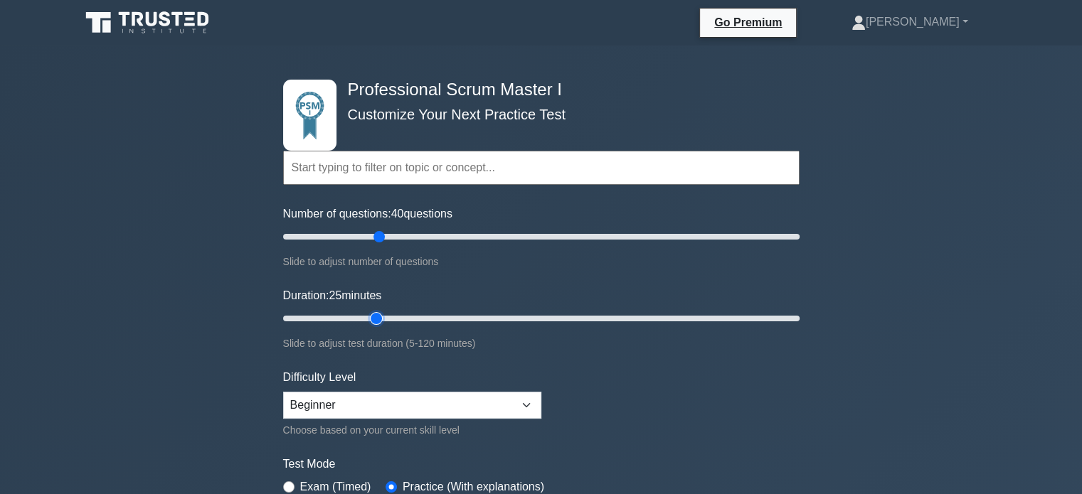
click at [372, 316] on input "Duration: 25 minutes" at bounding box center [541, 318] width 516 height 17
click at [403, 318] on input "Duration: 30 minutes" at bounding box center [541, 318] width 516 height 17
click at [415, 319] on input "Duration: 35 minutes" at bounding box center [541, 318] width 516 height 17
type input "40"
click at [436, 319] on input "Duration: 40 minutes" at bounding box center [541, 318] width 516 height 17
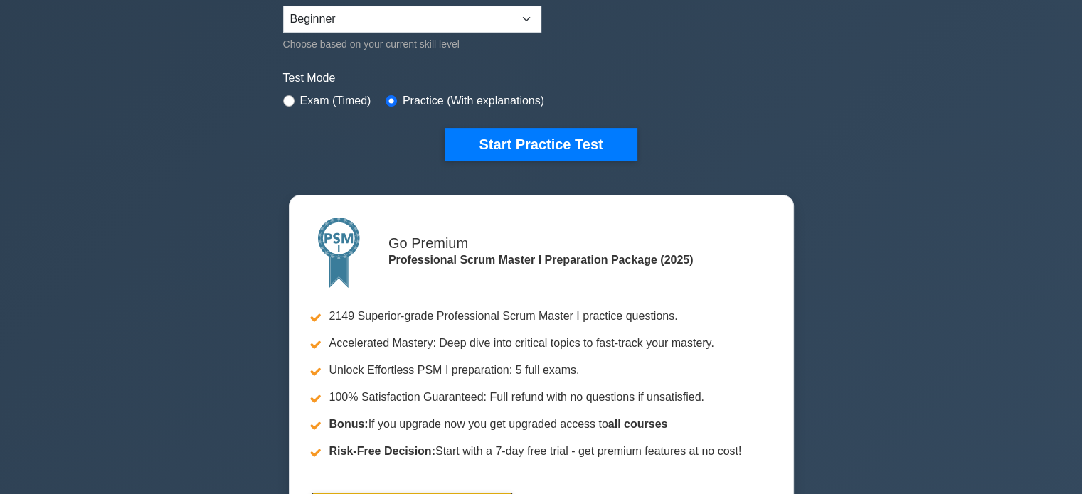
scroll to position [384, 0]
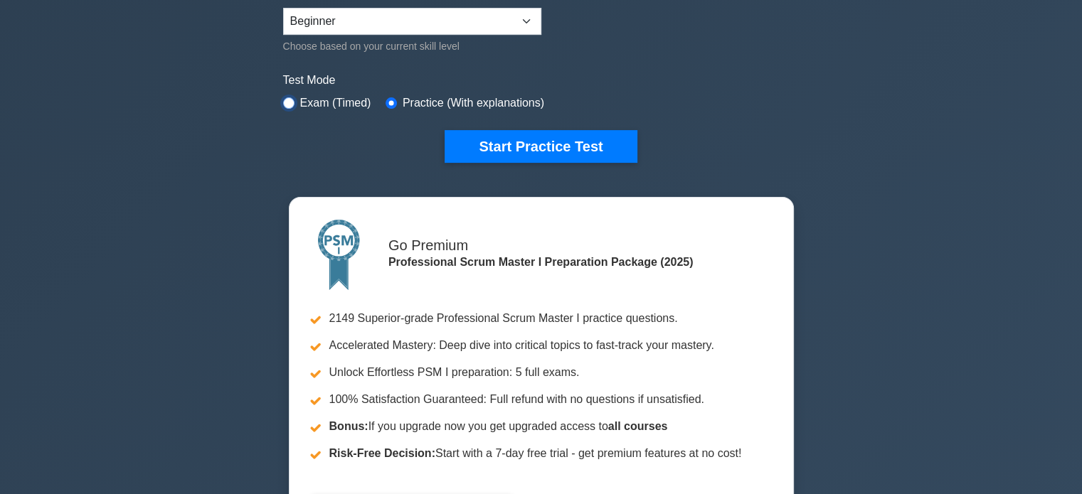
click at [290, 101] on input "radio" at bounding box center [288, 102] width 11 height 11
radio input "true"
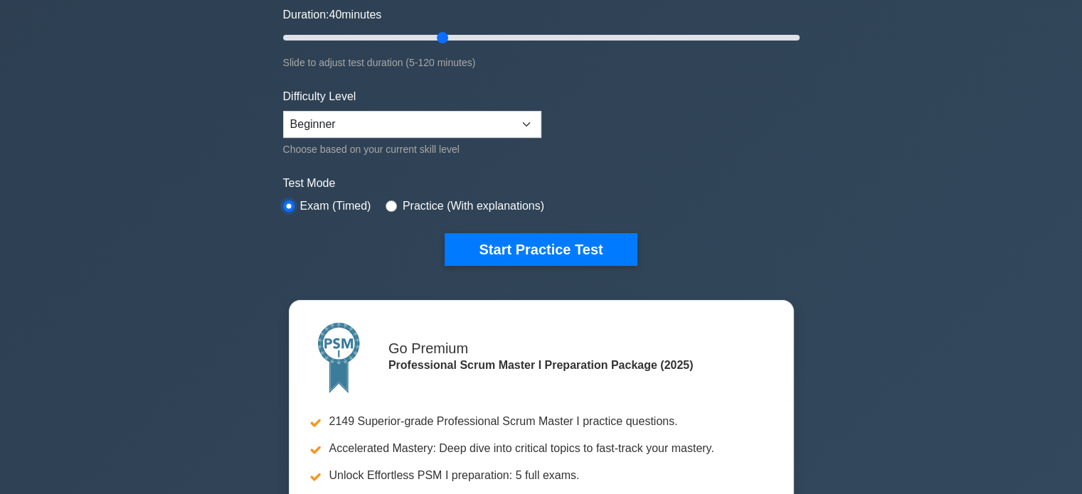
scroll to position [282, 0]
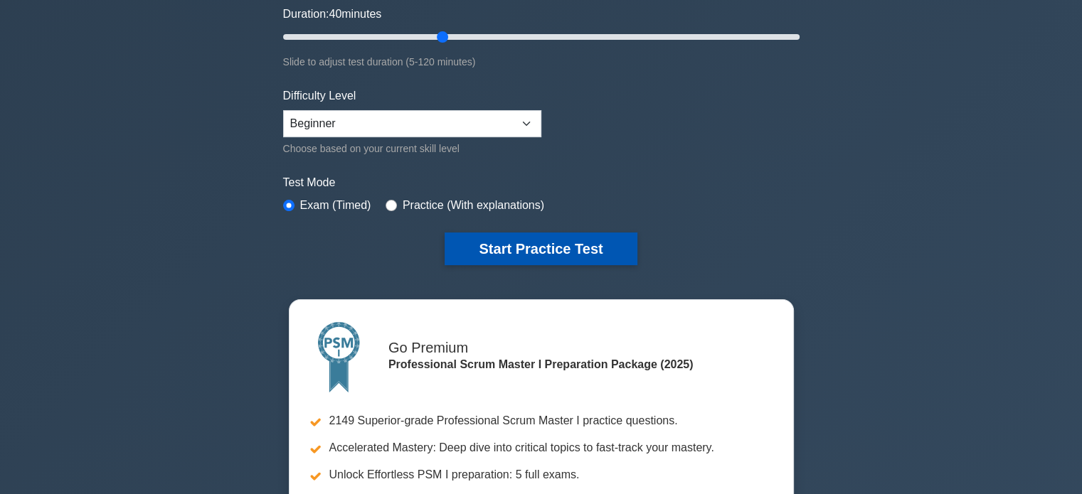
click at [581, 235] on button "Start Practice Test" at bounding box center [541, 249] width 192 height 33
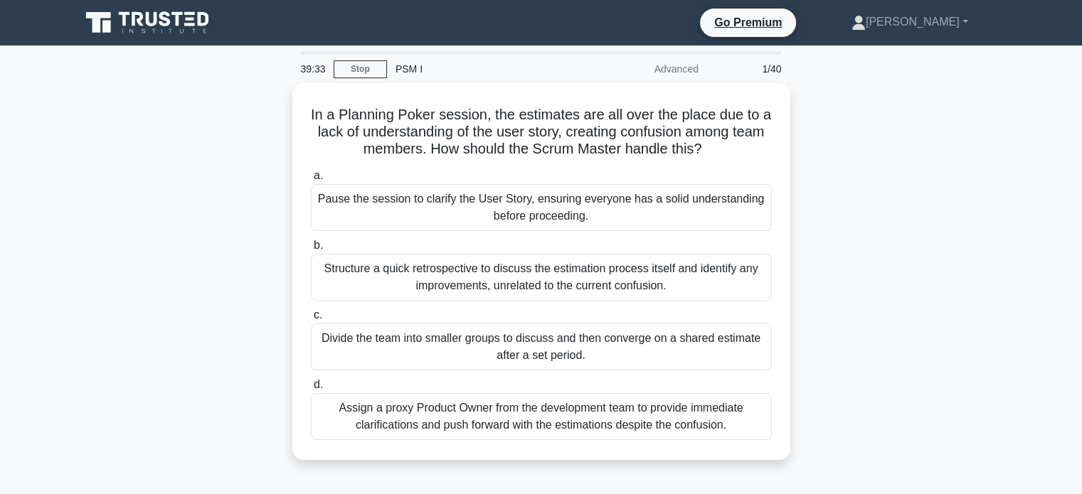
click at [581, 237] on label "b. Structure a quick retrospective to discuss the estimation process itself and…" at bounding box center [541, 269] width 461 height 64
click at [311, 241] on input "b. Structure a quick retrospective to discuss the estimation process itself and…" at bounding box center [311, 245] width 0 height 9
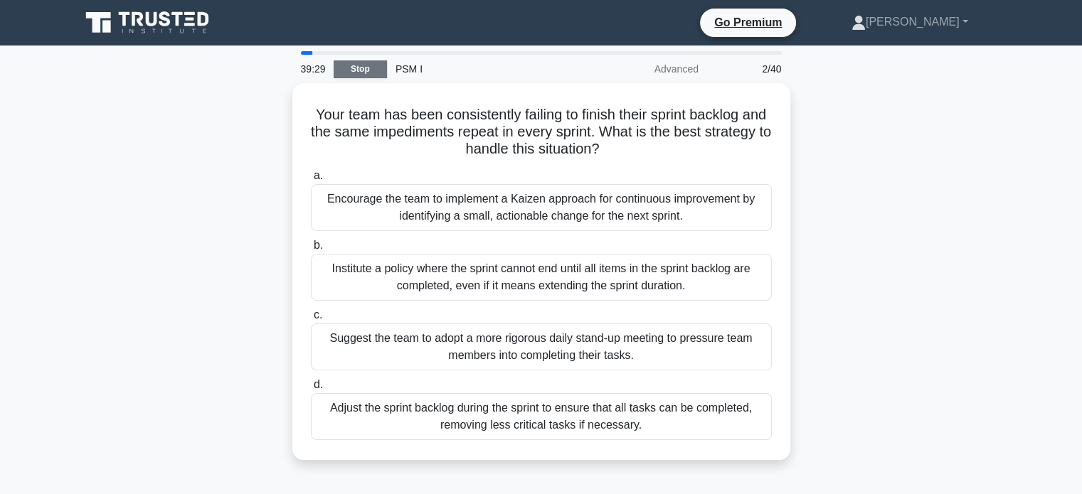
click at [364, 73] on link "Stop" at bounding box center [360, 69] width 53 height 18
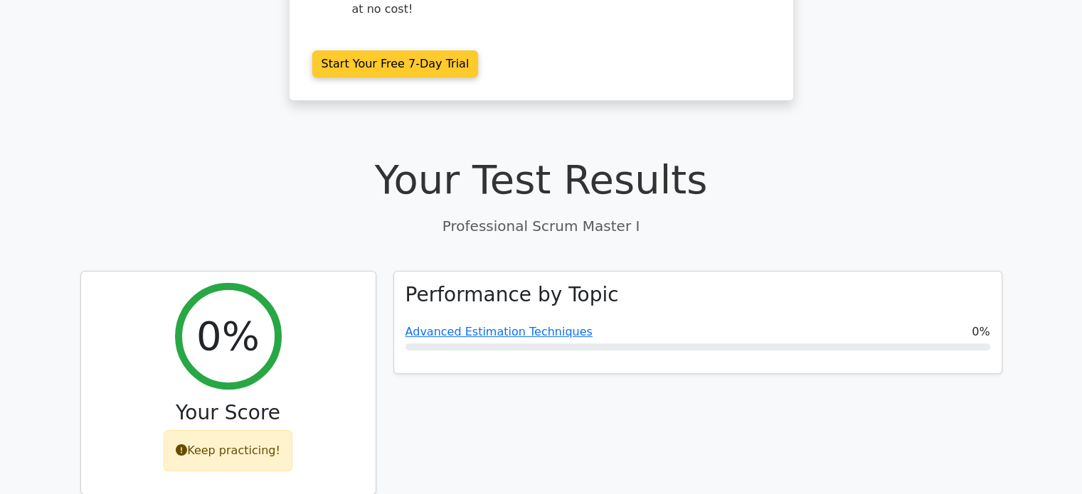
scroll to position [354, 0]
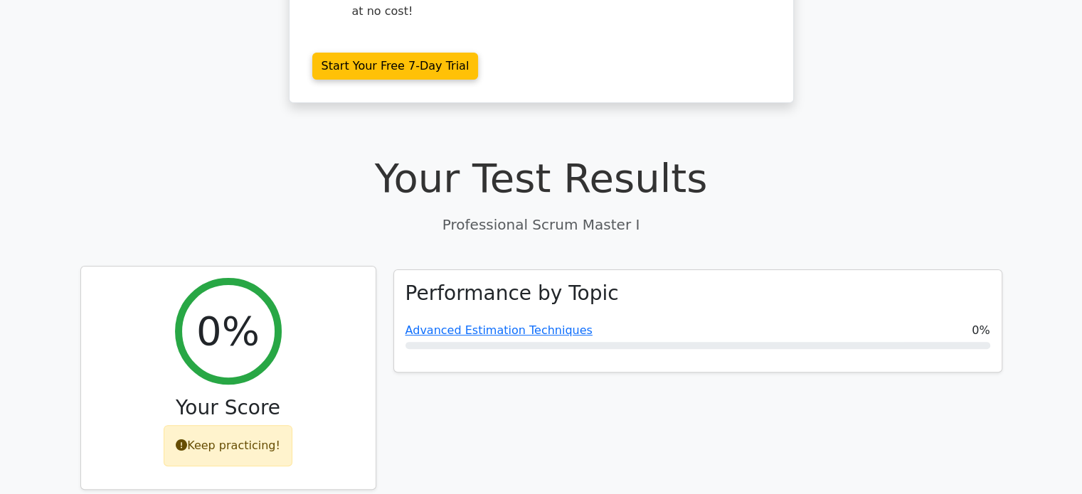
click at [206, 425] on div "Keep practicing!" at bounding box center [228, 445] width 129 height 41
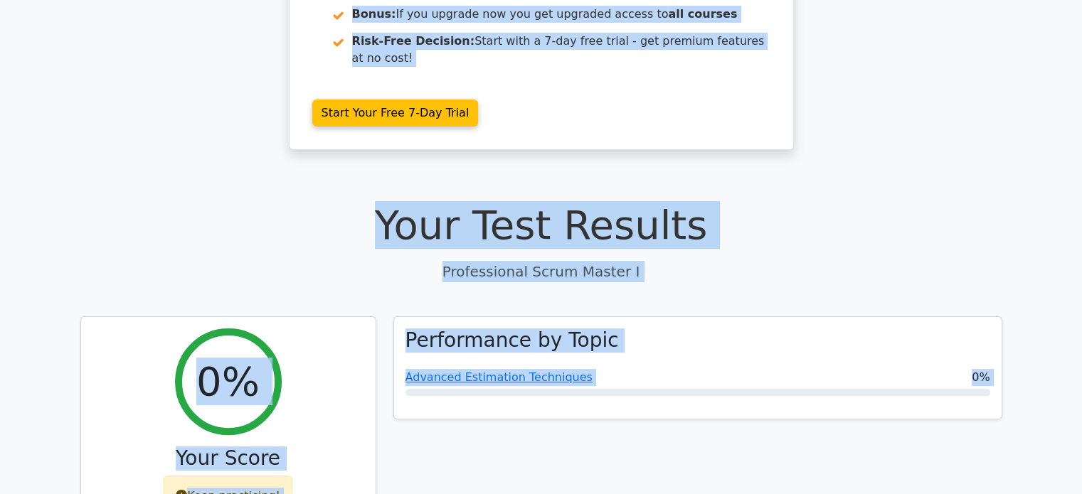
scroll to position [0, 0]
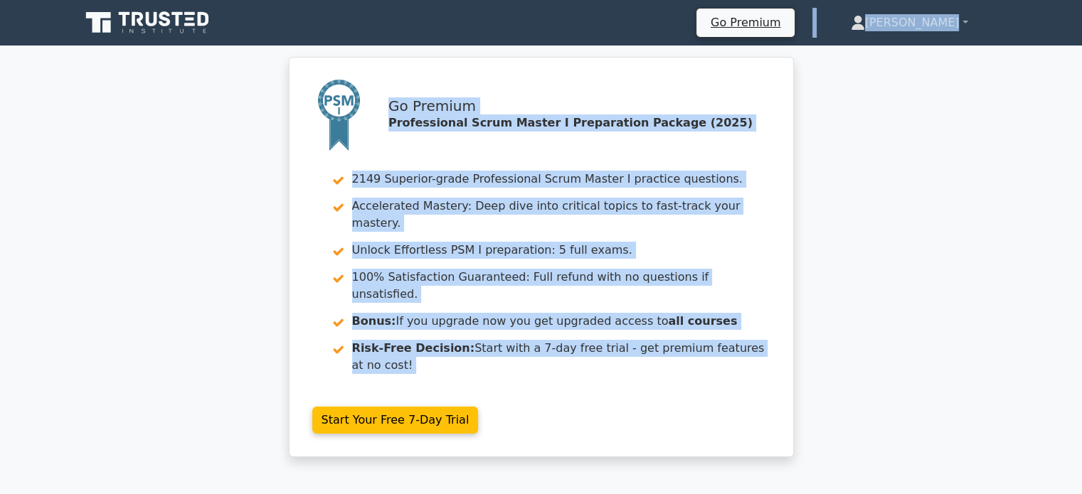
drag, startPoint x: 255, startPoint y: 154, endPoint x: 415, endPoint y: -67, distance: 272.4
